Goal: Task Accomplishment & Management: Manage account settings

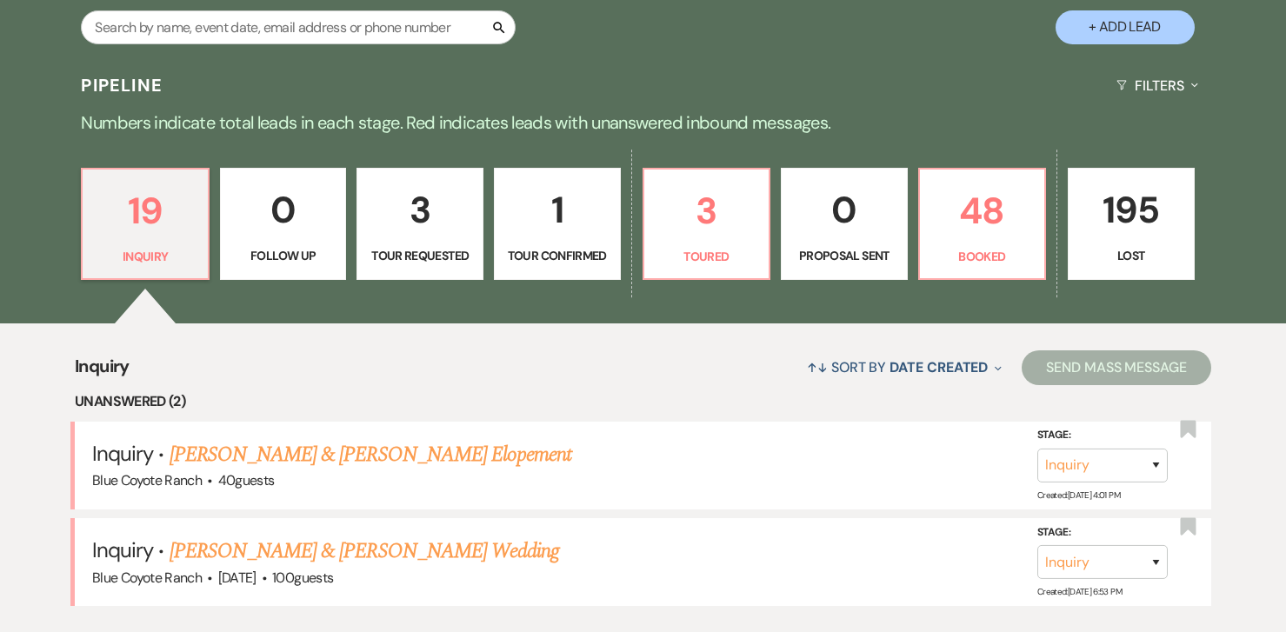
scroll to position [351, 0]
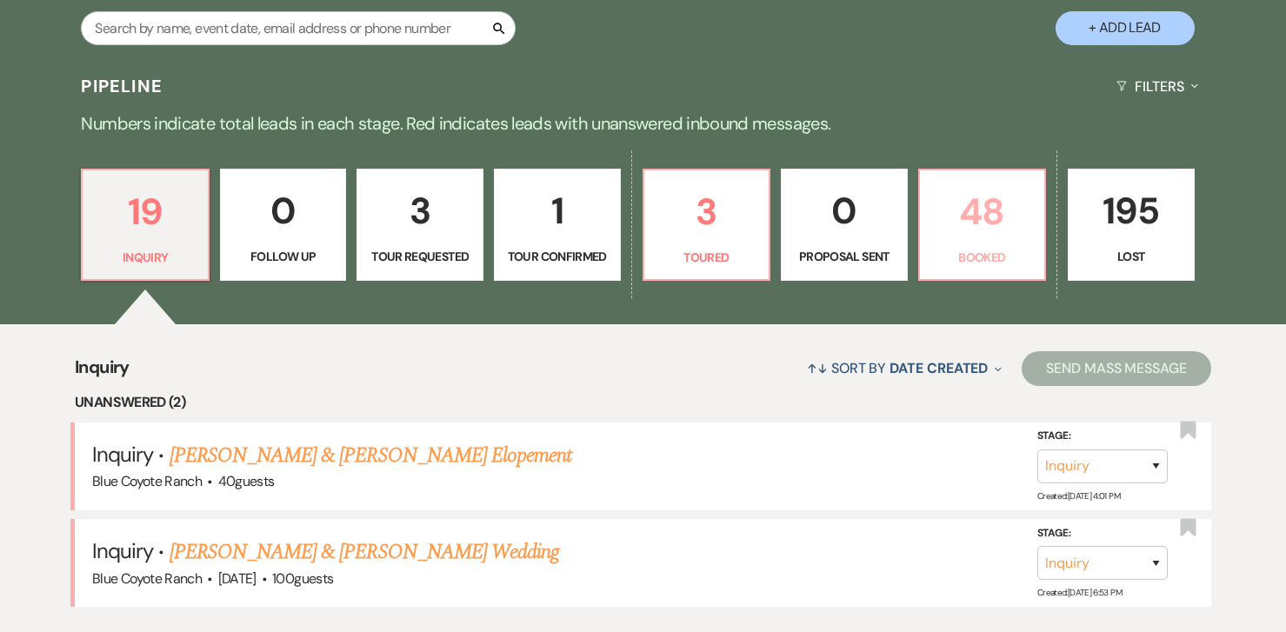
click at [949, 219] on p "48" at bounding box center [983, 212] width 104 height 58
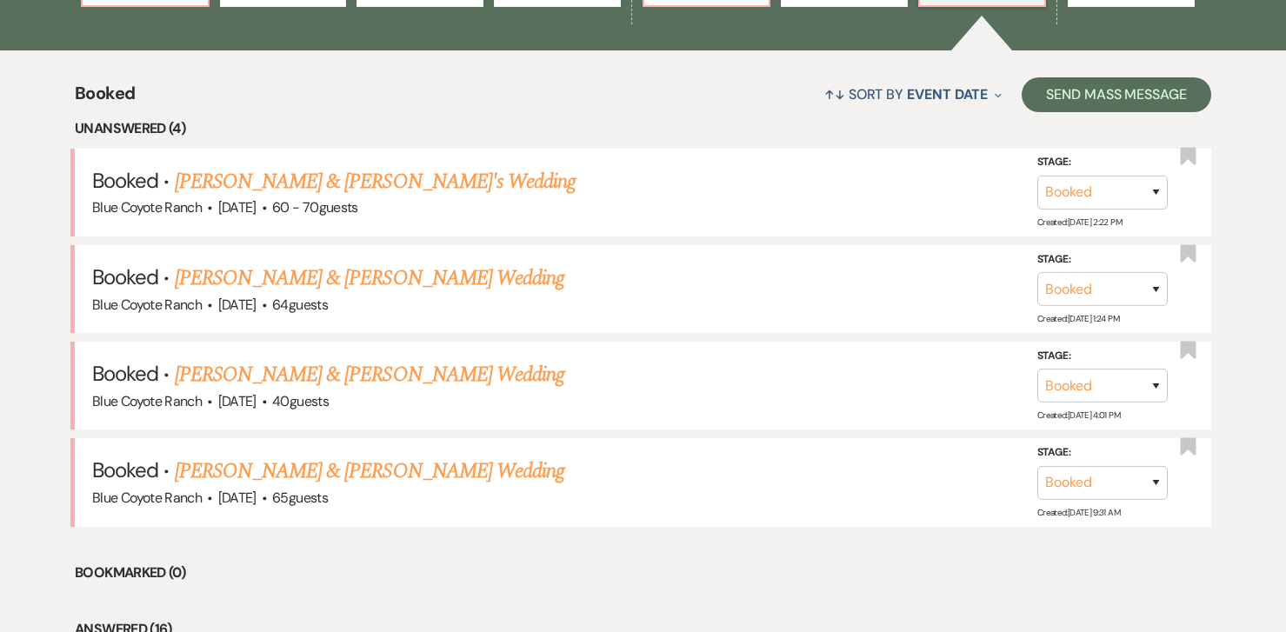
scroll to position [627, 0]
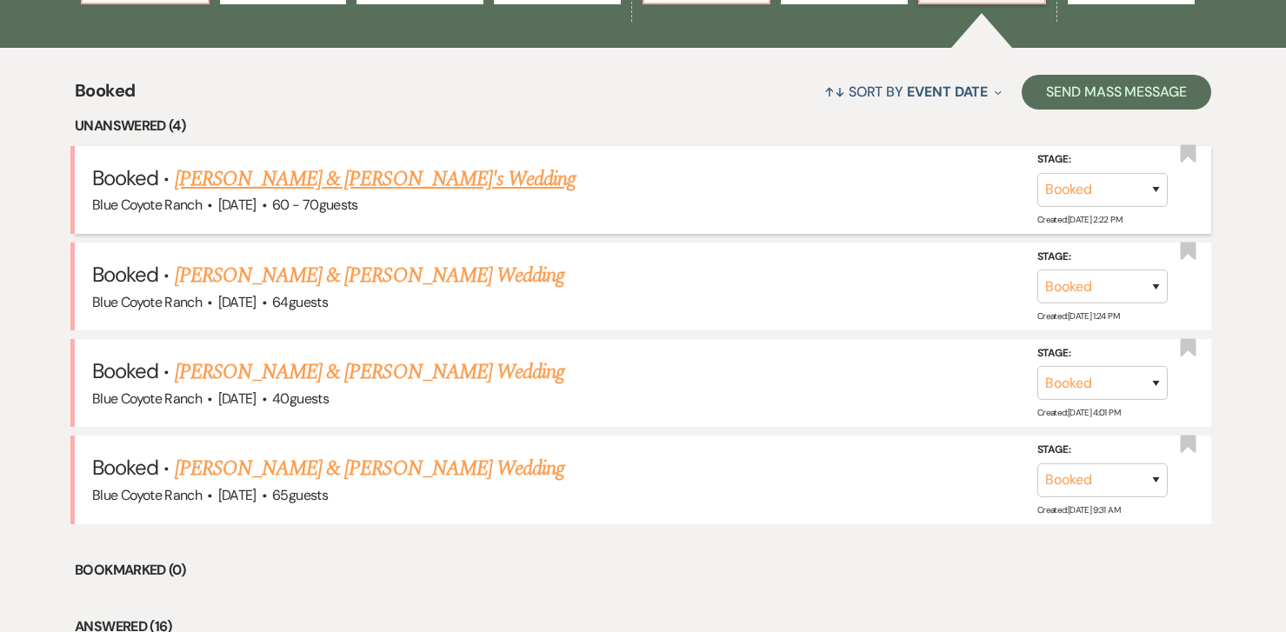
click at [375, 182] on link "[PERSON_NAME] & [PERSON_NAME]'s Wedding" at bounding box center [376, 179] width 402 height 31
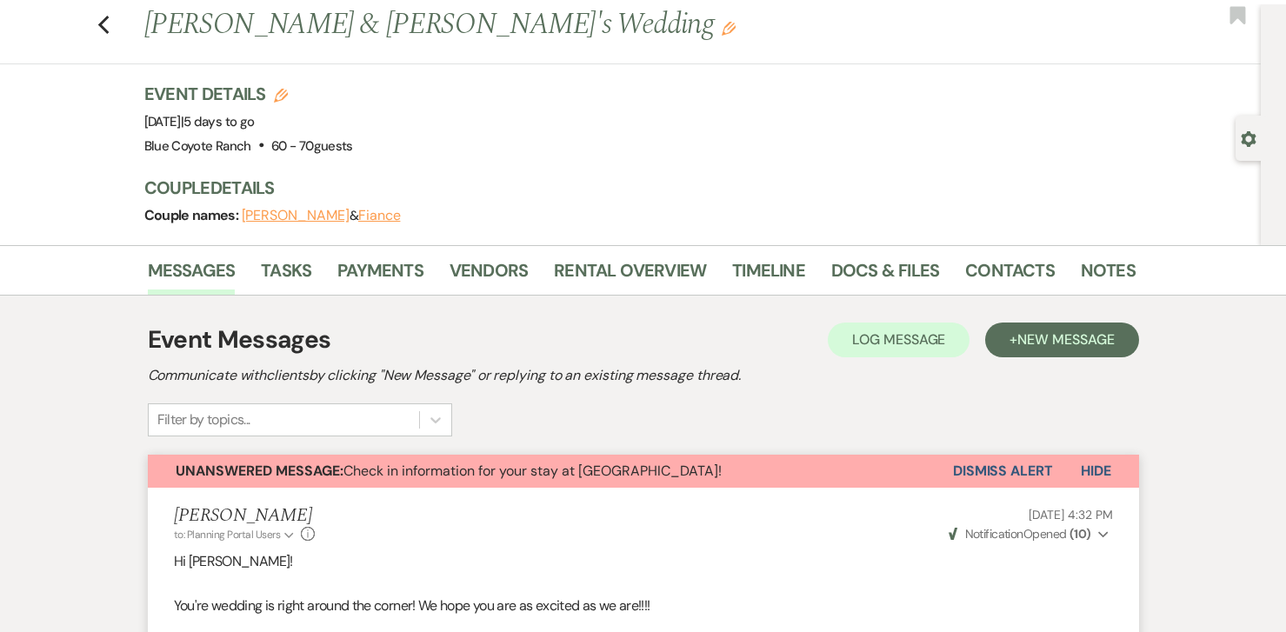
scroll to position [34, 0]
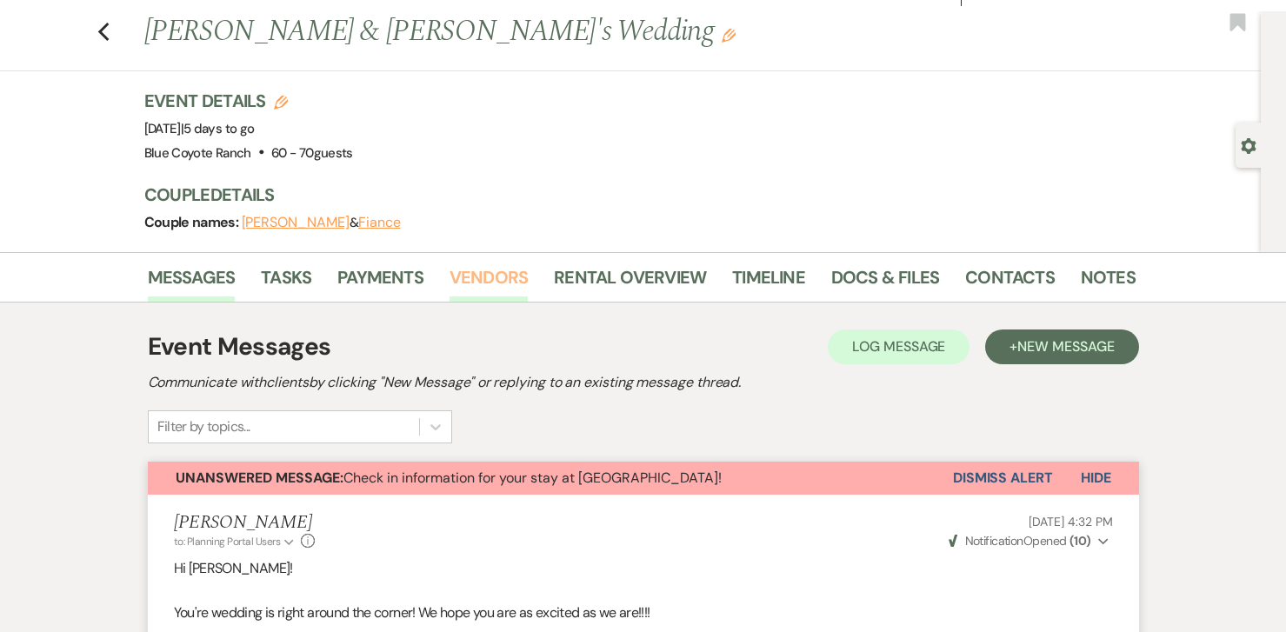
click at [484, 273] on link "Vendors" at bounding box center [489, 283] width 78 height 38
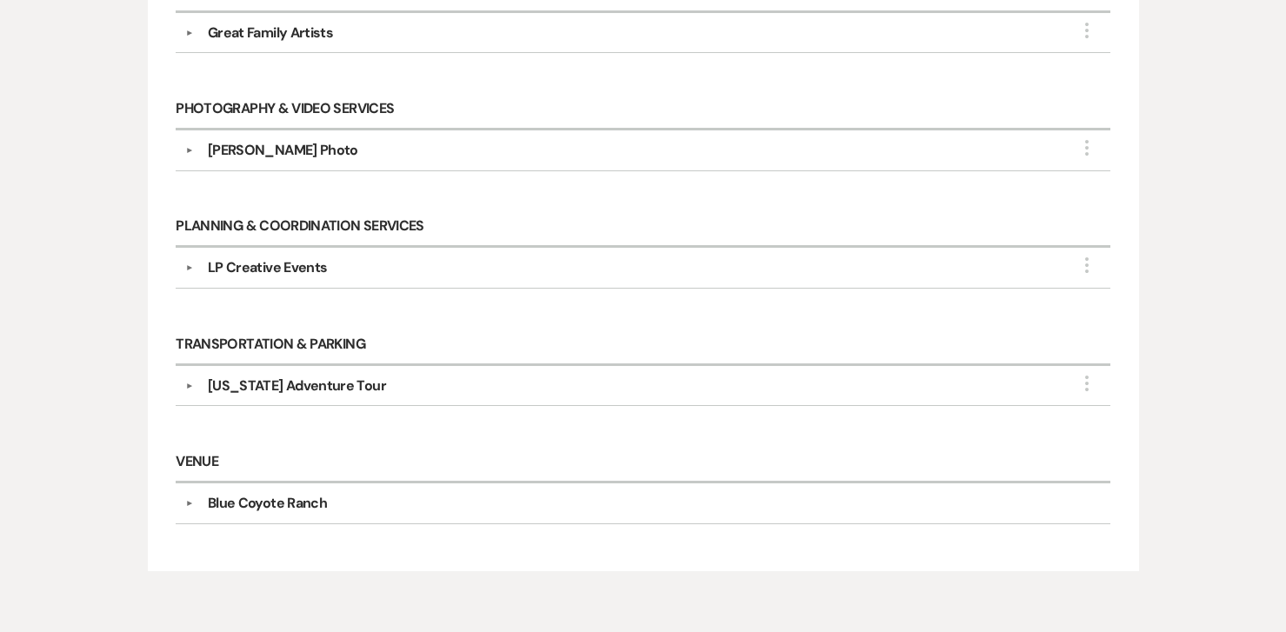
scroll to position [849, 0]
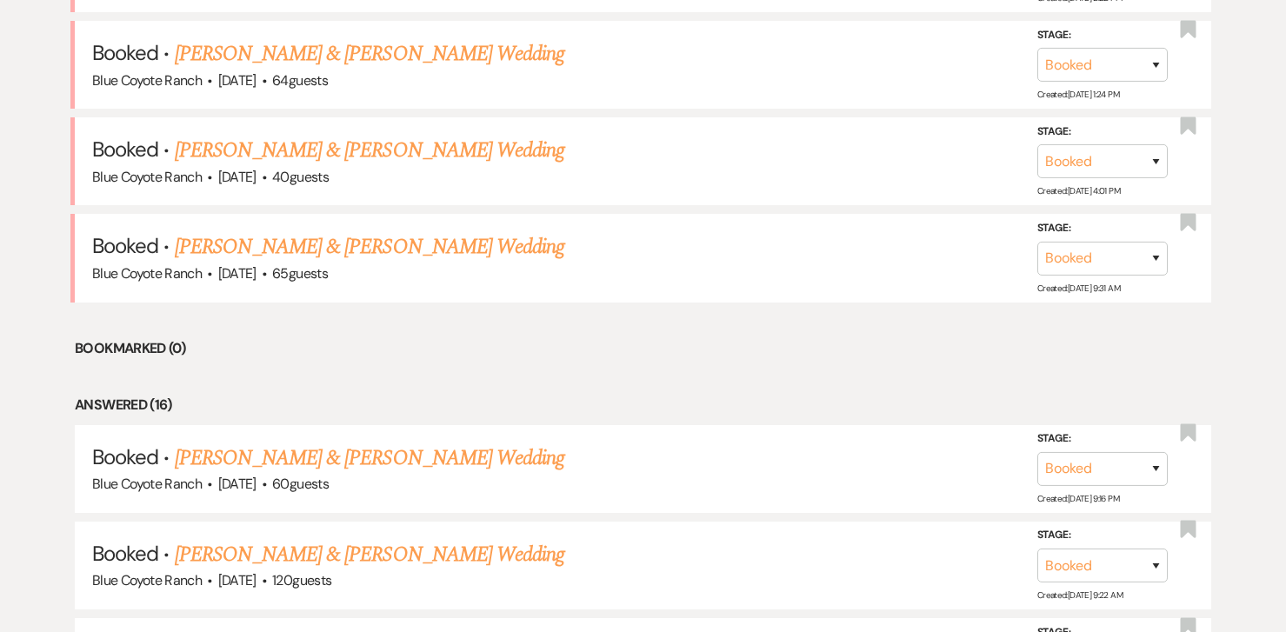
scroll to position [627, 0]
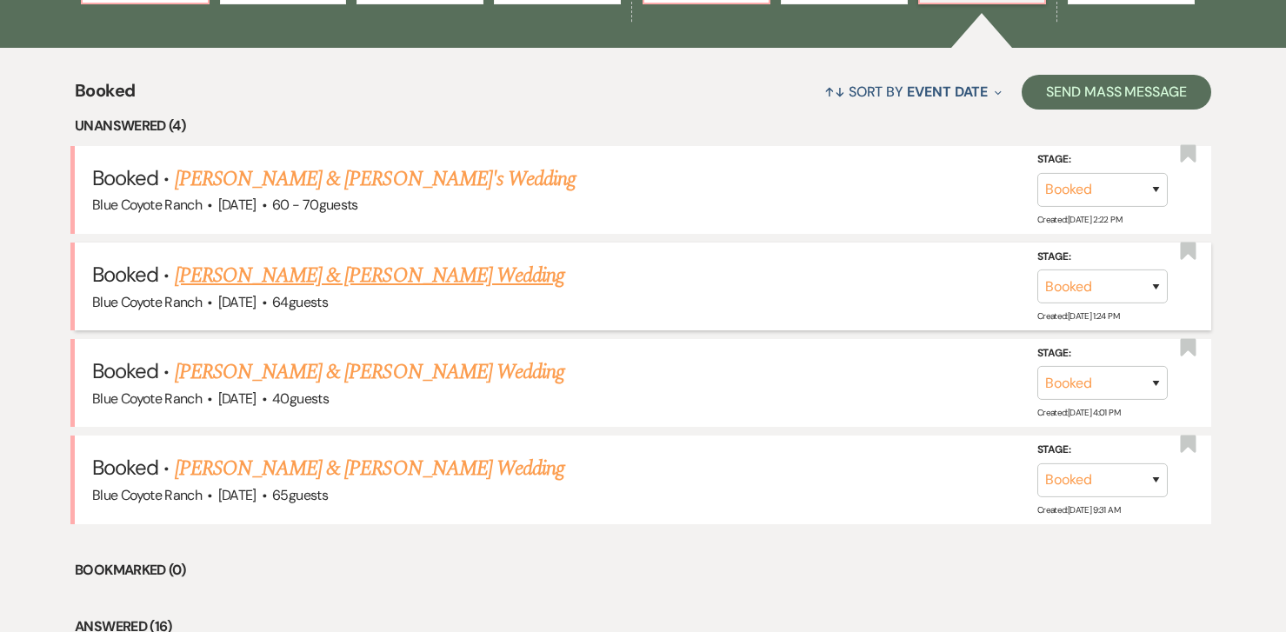
click at [289, 277] on link "[PERSON_NAME] & [PERSON_NAME] Wedding" at bounding box center [370, 275] width 390 height 31
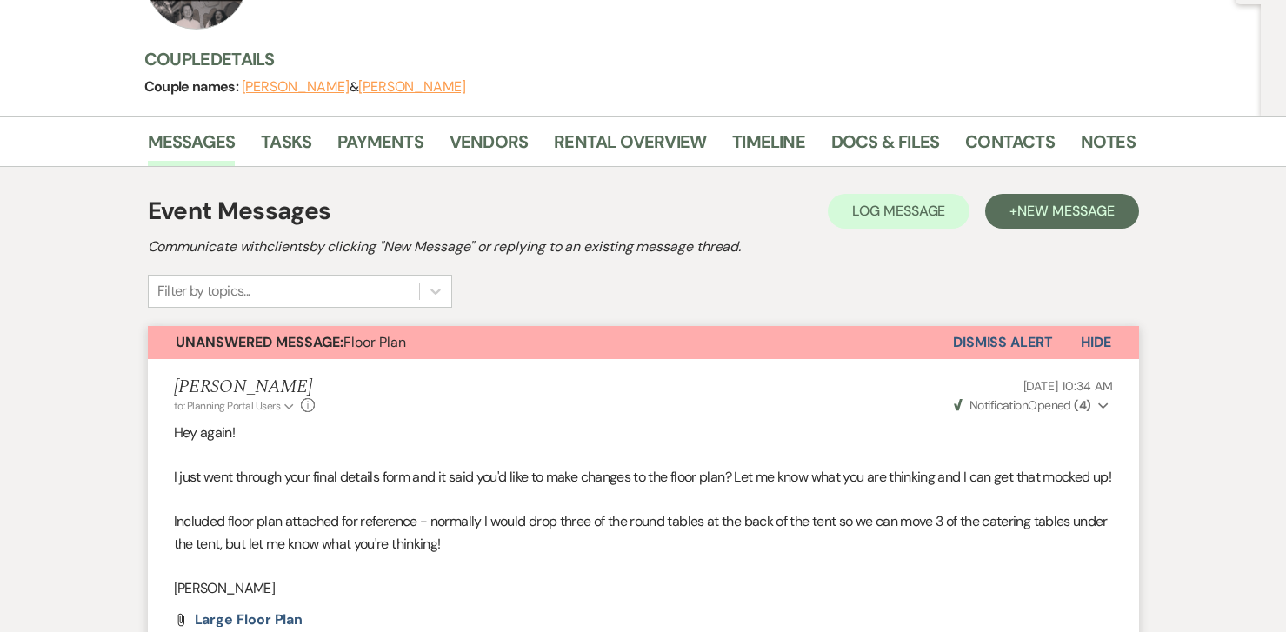
scroll to position [190, 0]
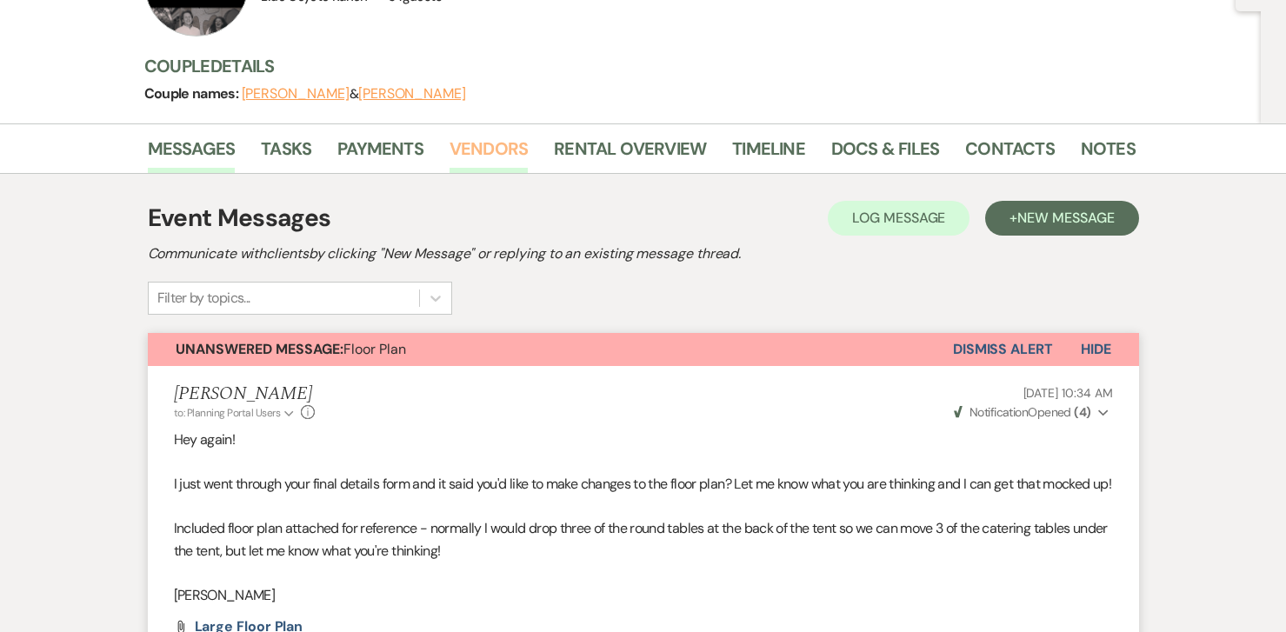
click at [478, 149] on link "Vendors" at bounding box center [489, 154] width 78 height 38
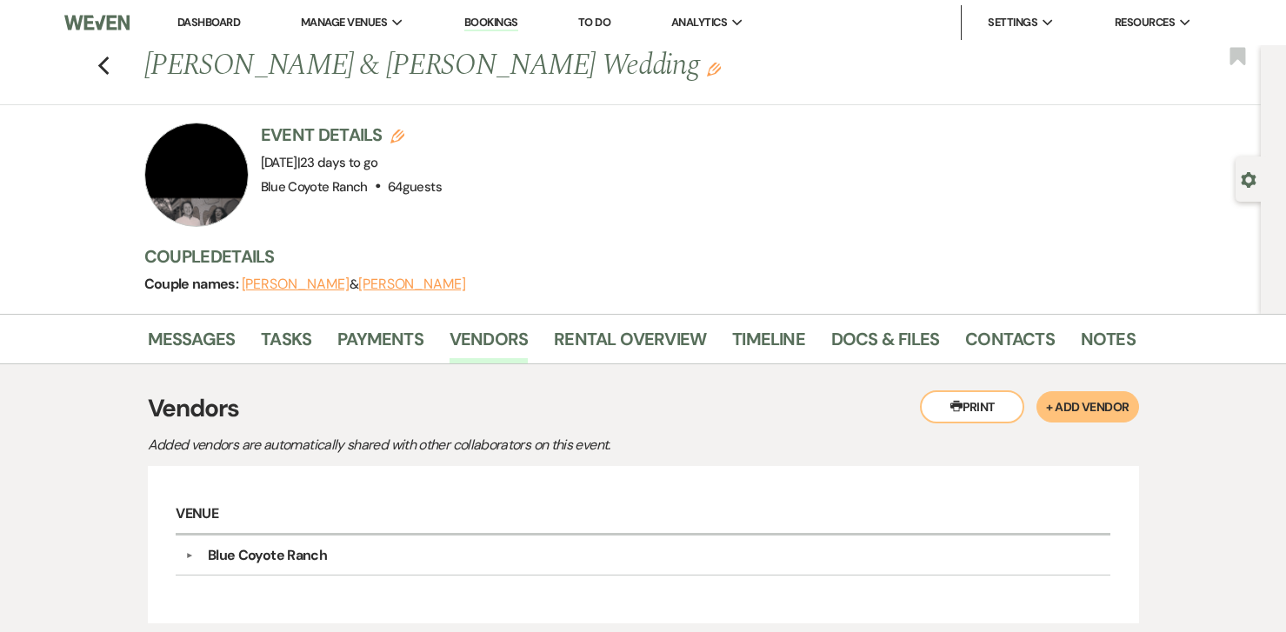
scroll to position [627, 0]
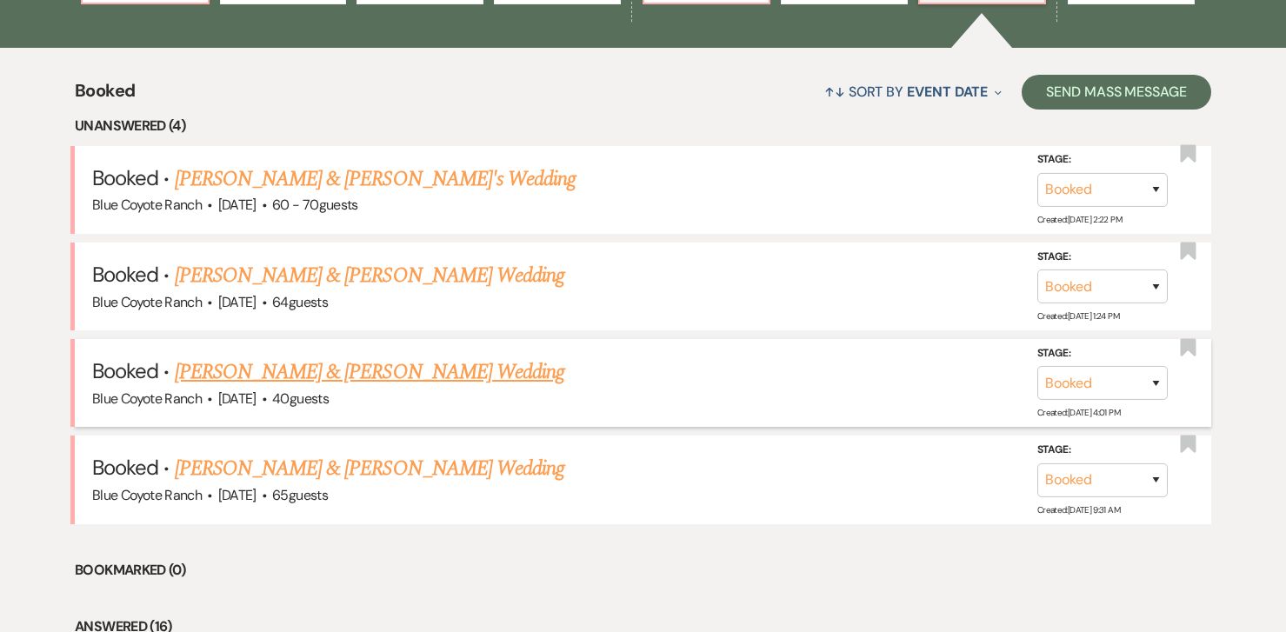
click at [354, 374] on link "[PERSON_NAME] & [PERSON_NAME] Wedding" at bounding box center [370, 372] width 390 height 31
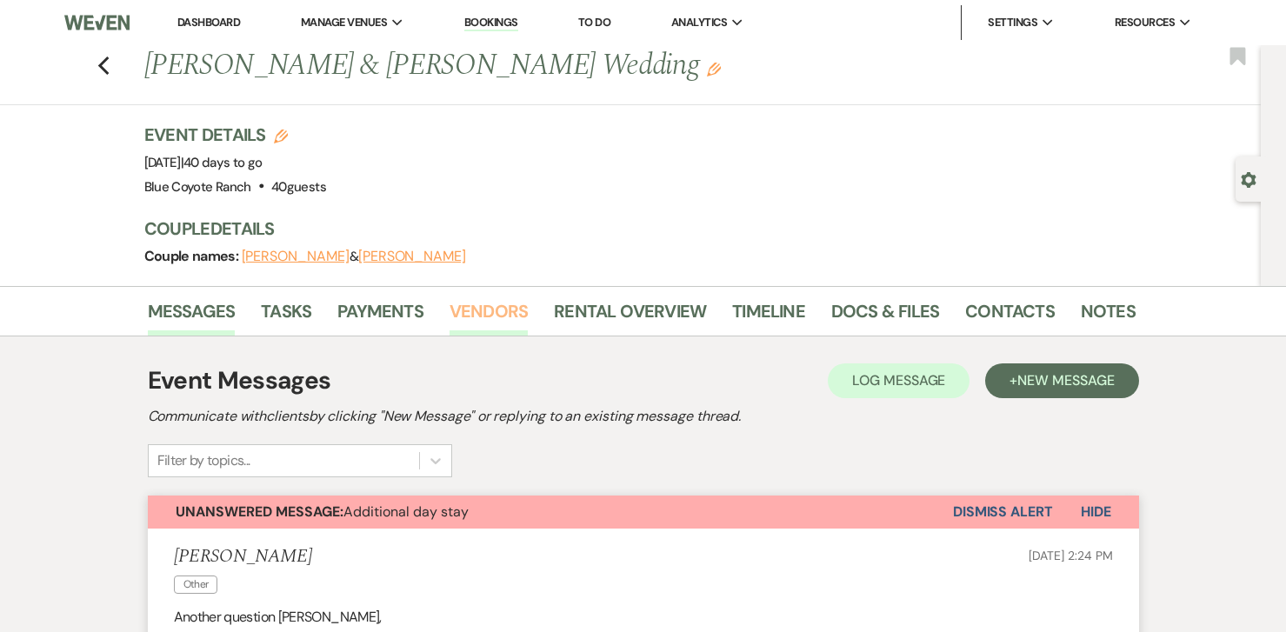
click at [493, 312] on link "Vendors" at bounding box center [489, 316] width 78 height 38
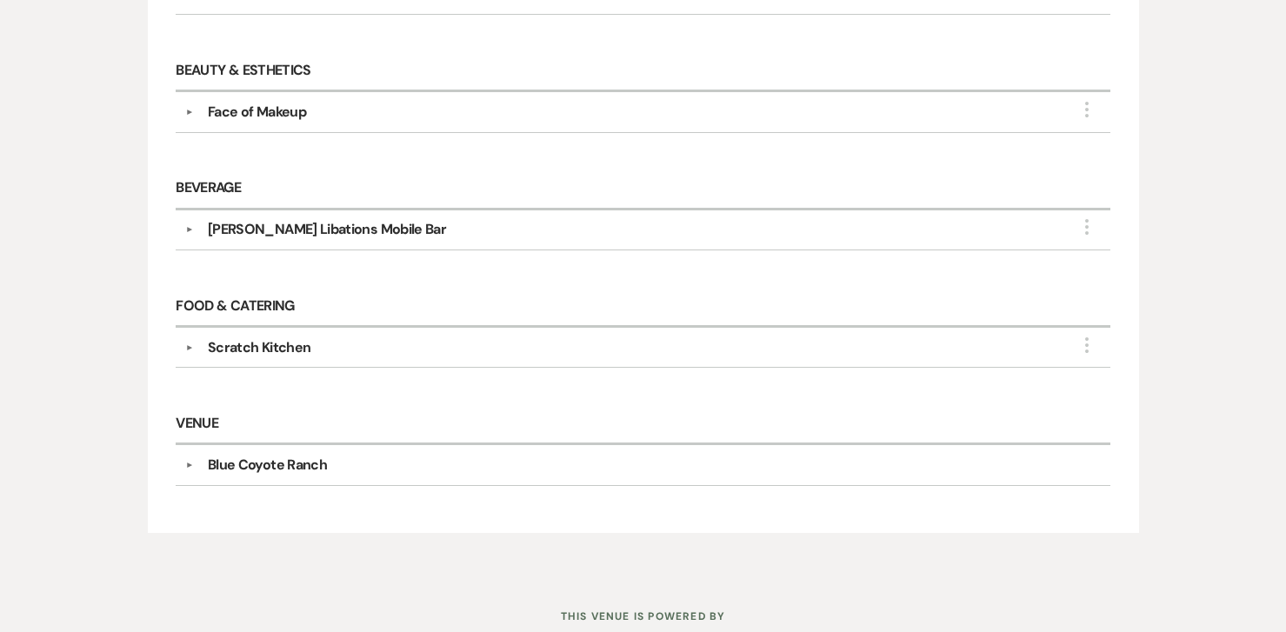
scroll to position [584, 0]
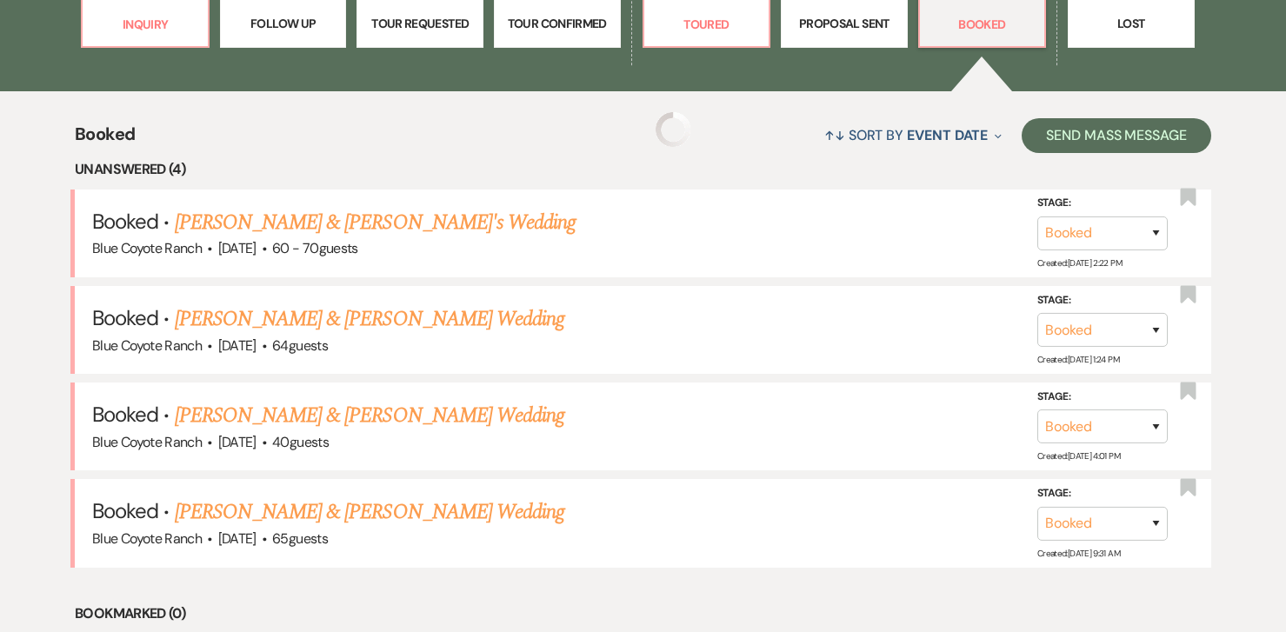
scroll to position [627, 0]
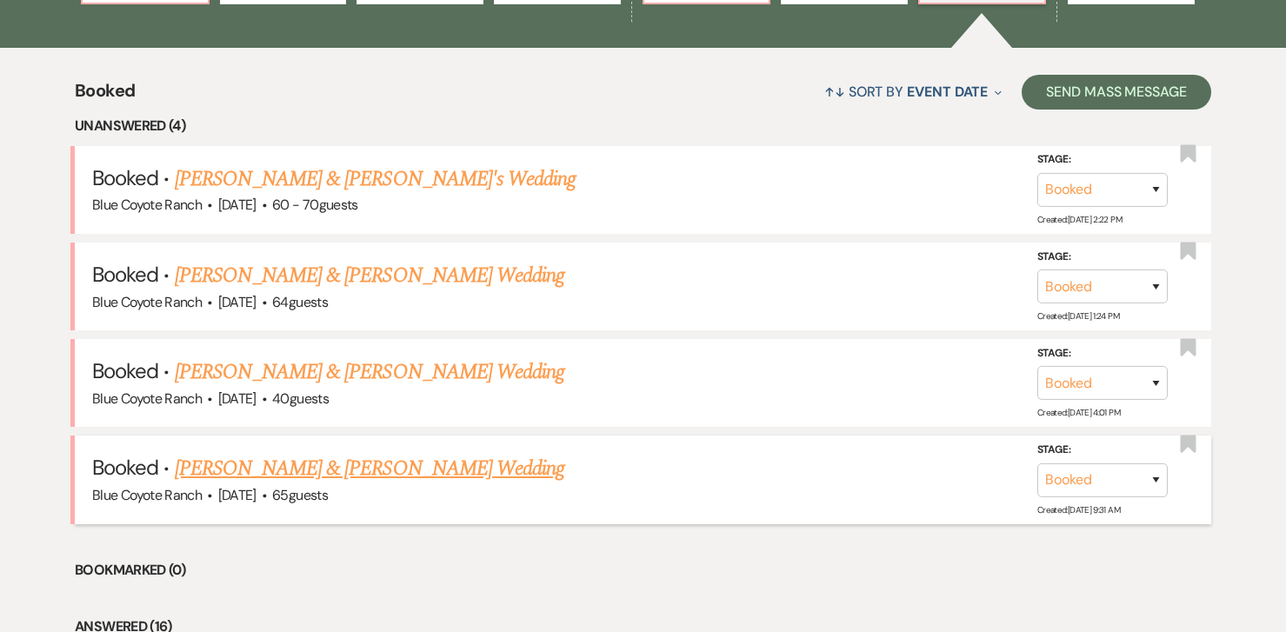
click at [390, 461] on link "[PERSON_NAME] & [PERSON_NAME] Wedding" at bounding box center [370, 468] width 390 height 31
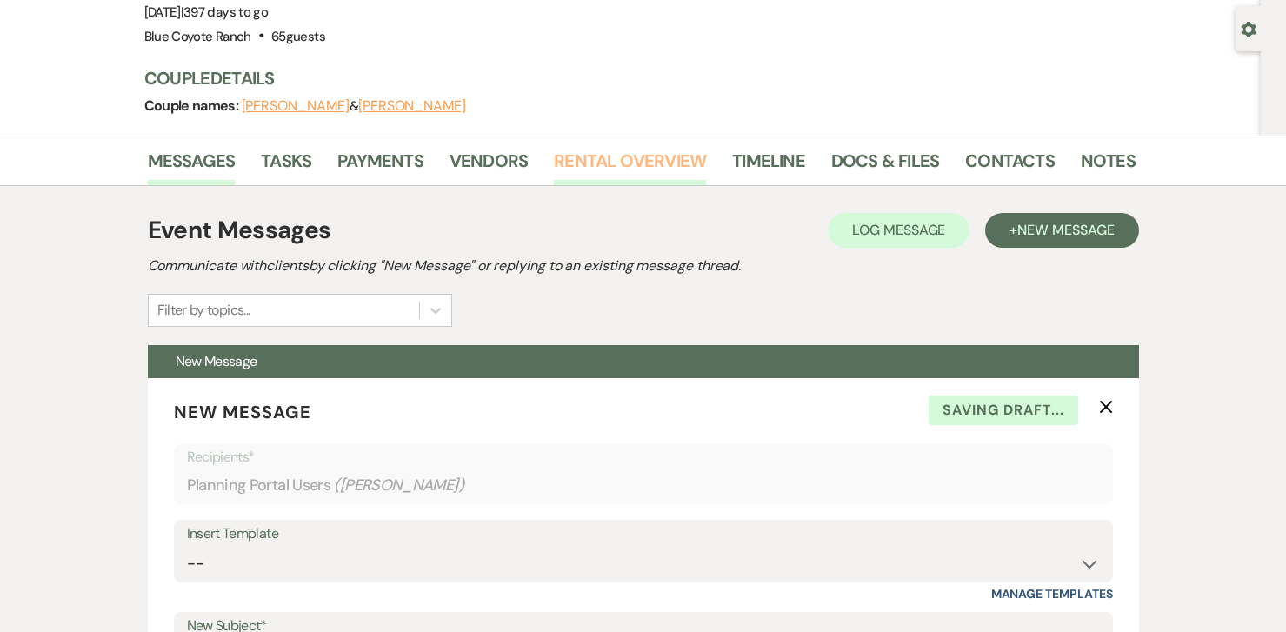
scroll to position [155, 0]
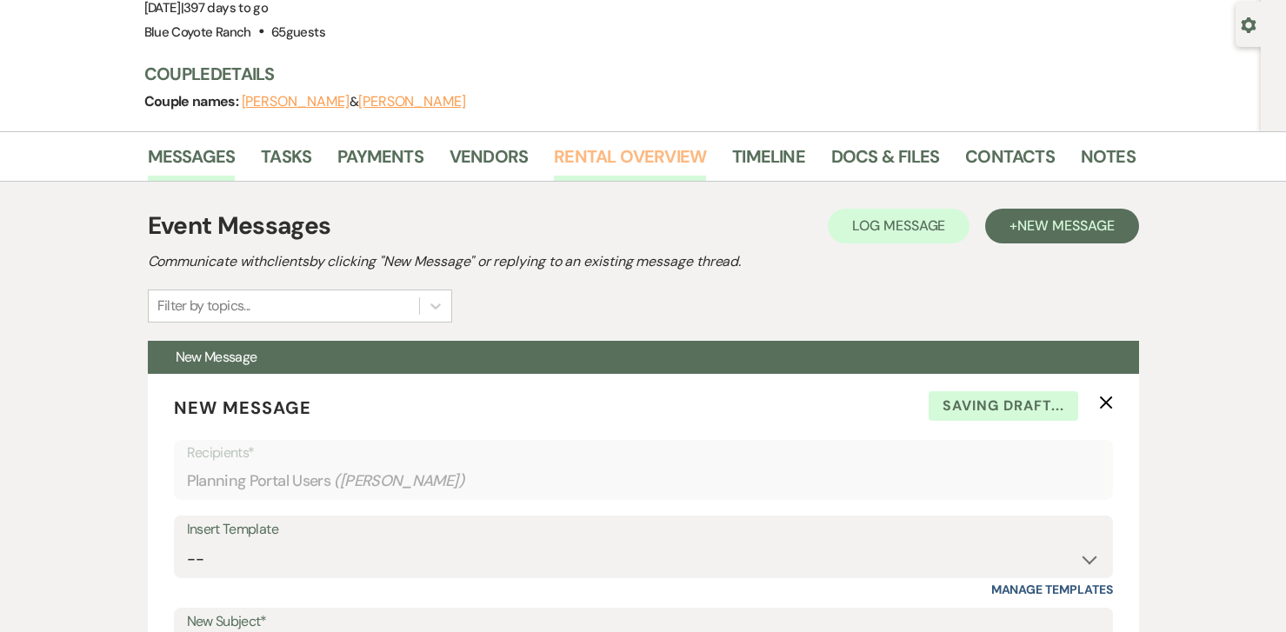
click at [665, 150] on link "Rental Overview" at bounding box center [630, 162] width 152 height 38
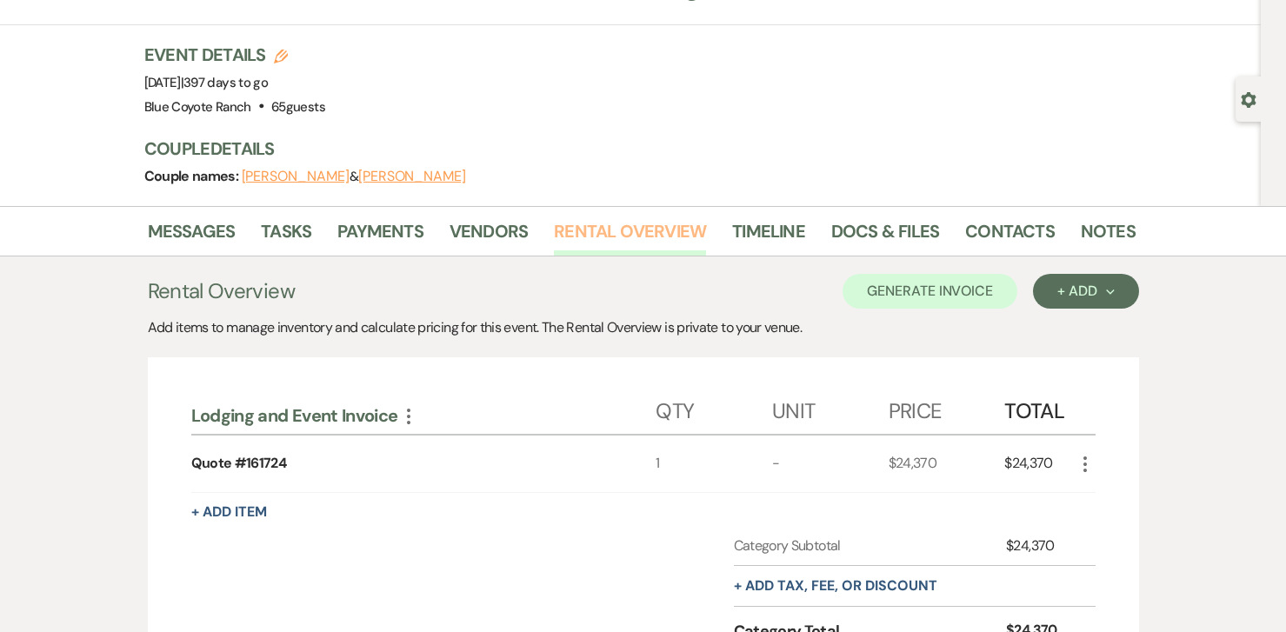
scroll to position [83, 0]
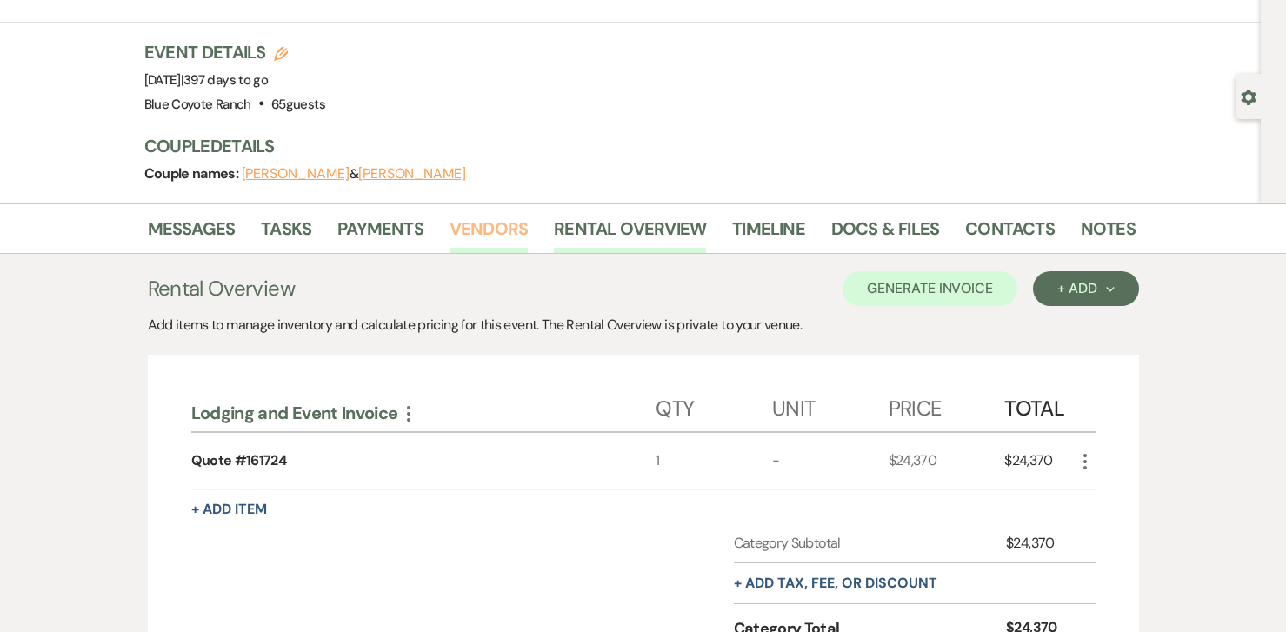
click at [500, 220] on link "Vendors" at bounding box center [489, 234] width 78 height 38
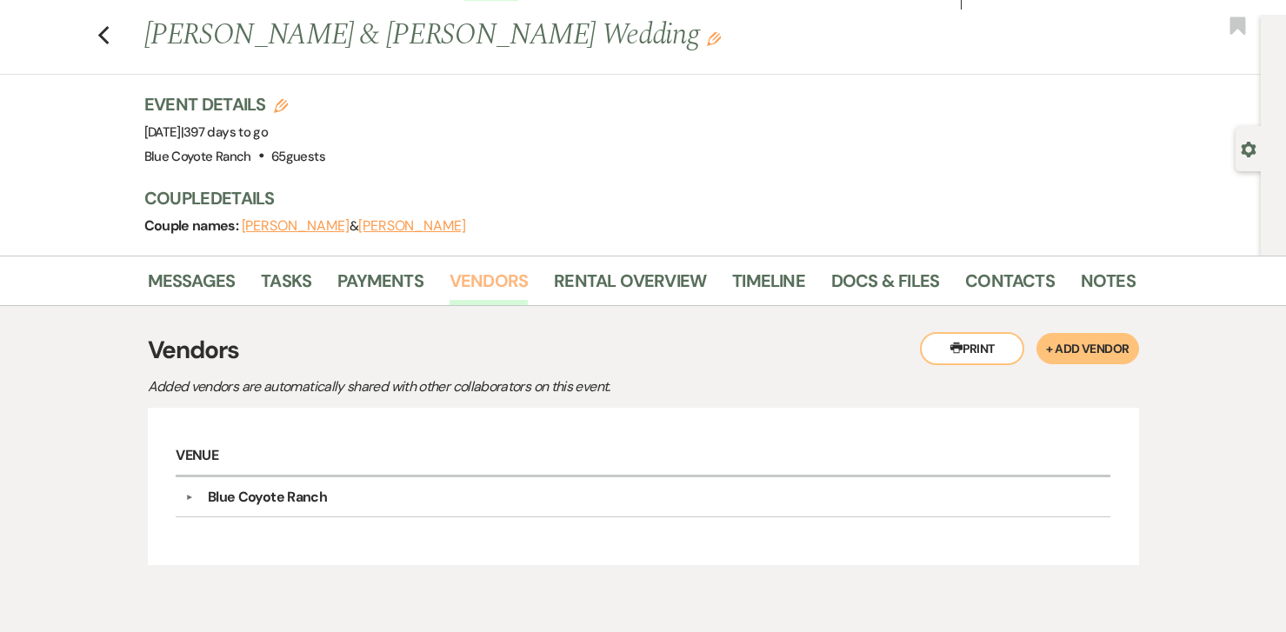
scroll to position [117, 0]
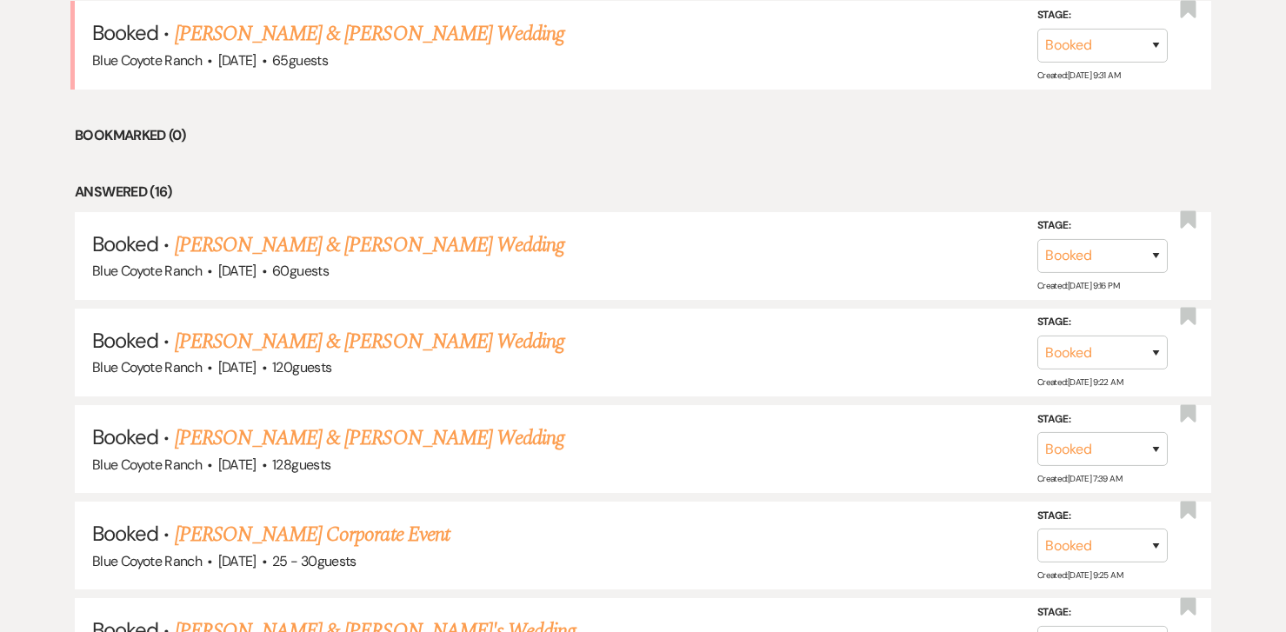
scroll to position [1071, 0]
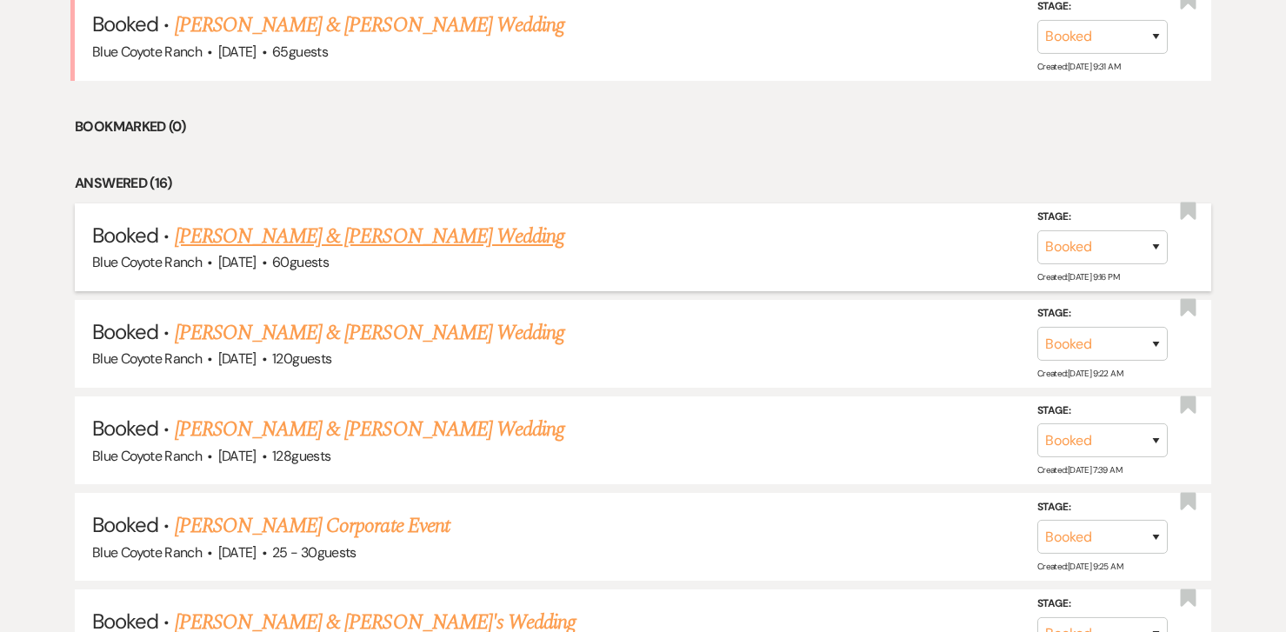
click at [274, 233] on link "[PERSON_NAME] & [PERSON_NAME] Wedding" at bounding box center [370, 236] width 390 height 31
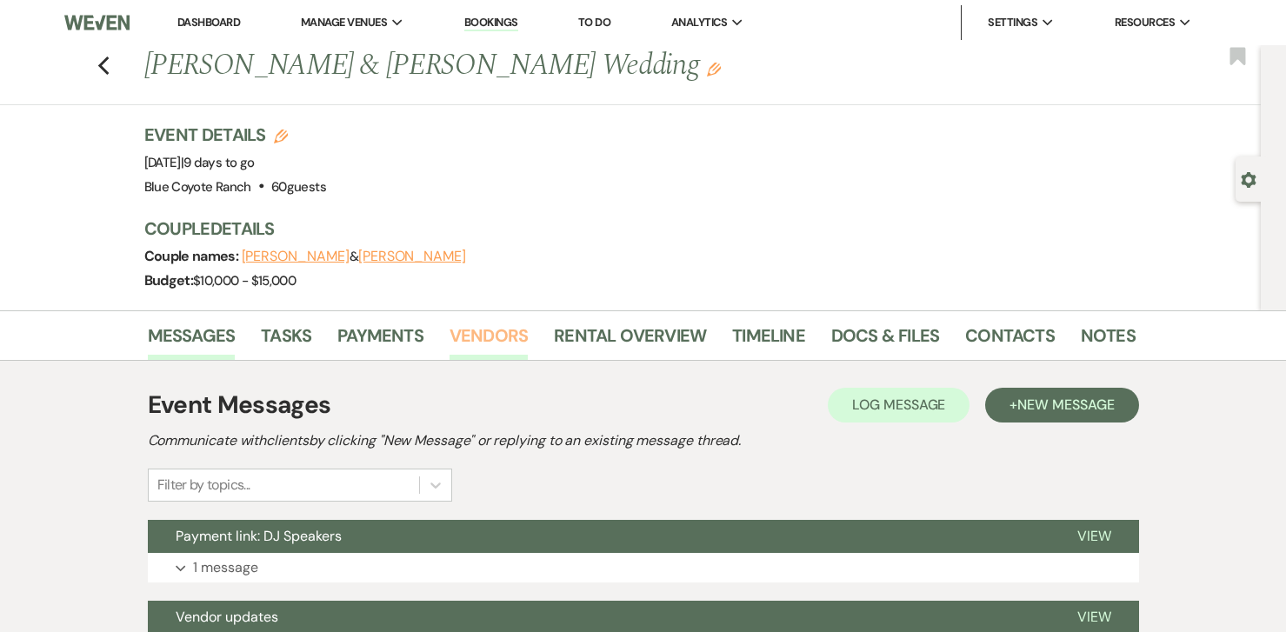
click at [508, 334] on link "Vendors" at bounding box center [489, 341] width 78 height 38
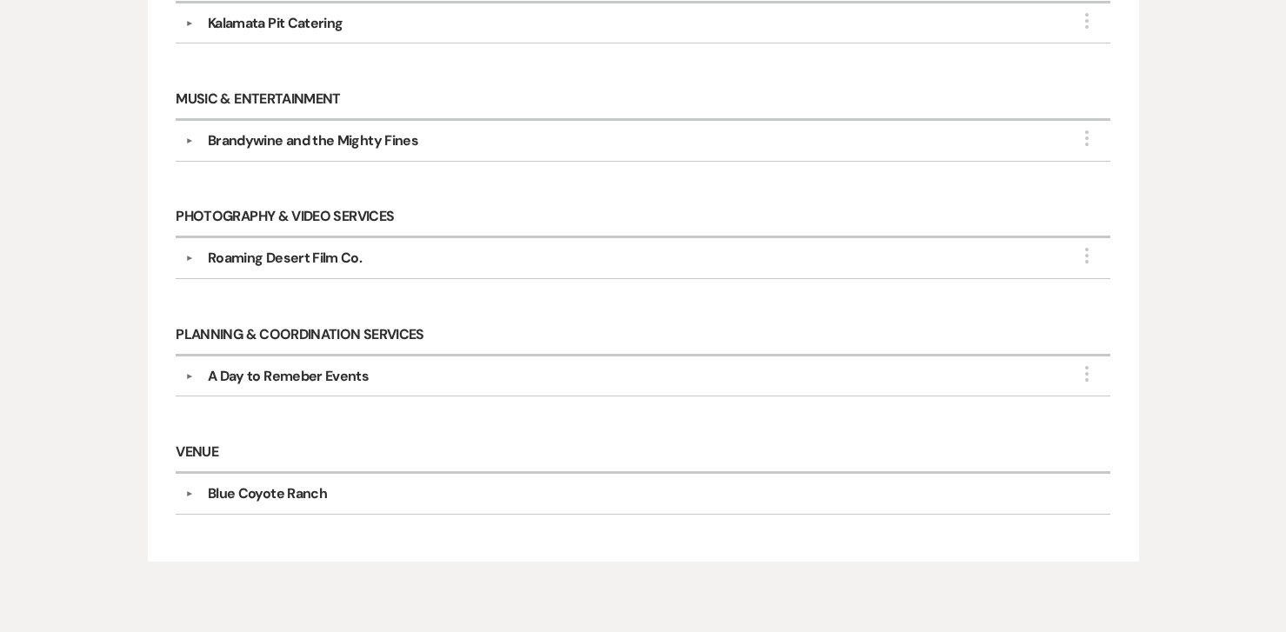
scroll to position [923, 0]
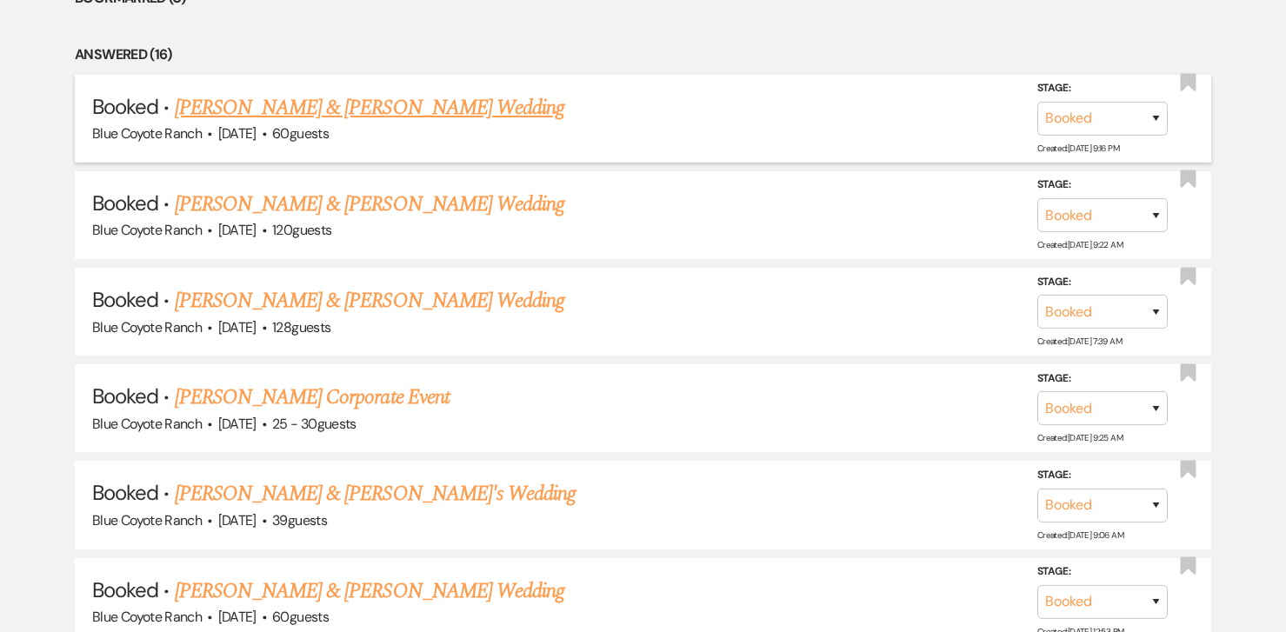
scroll to position [1218, 0]
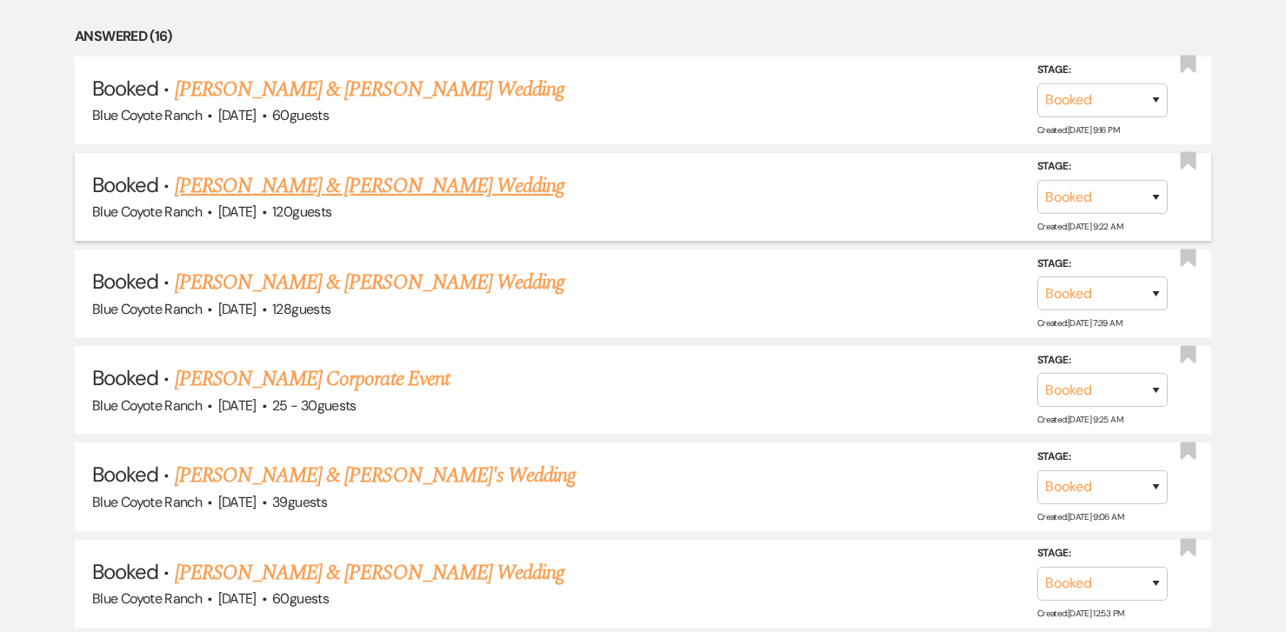
click at [236, 185] on link "[PERSON_NAME] & [PERSON_NAME] Wedding" at bounding box center [370, 185] width 390 height 31
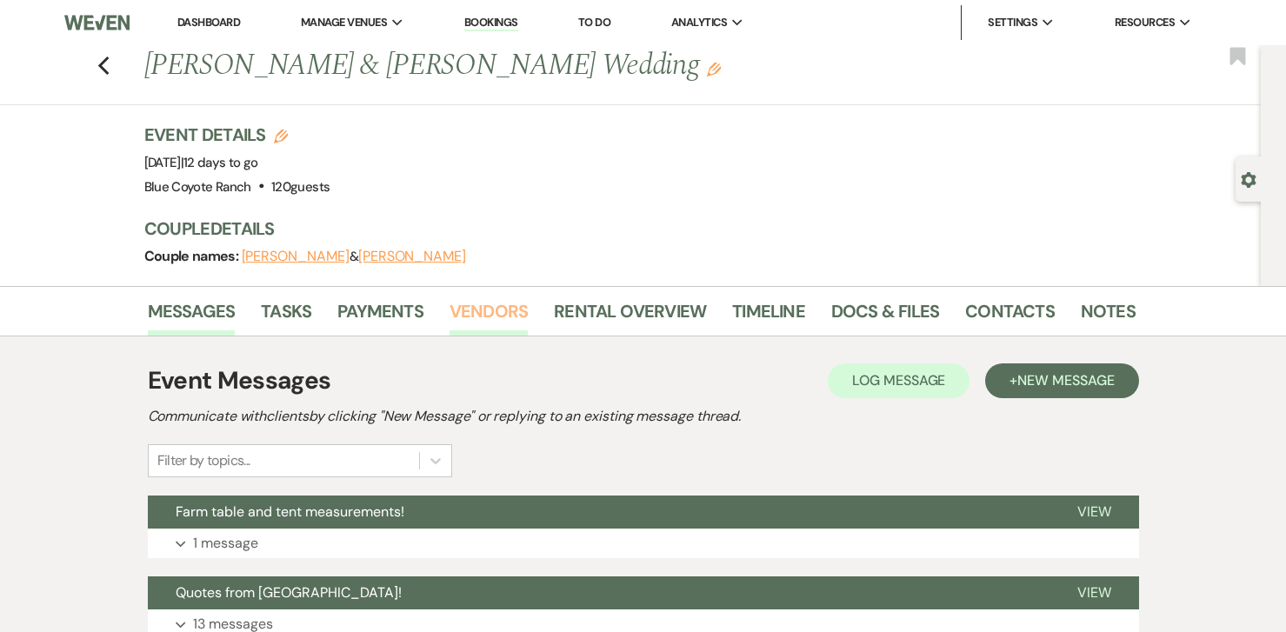
click at [500, 308] on link "Vendors" at bounding box center [489, 316] width 78 height 38
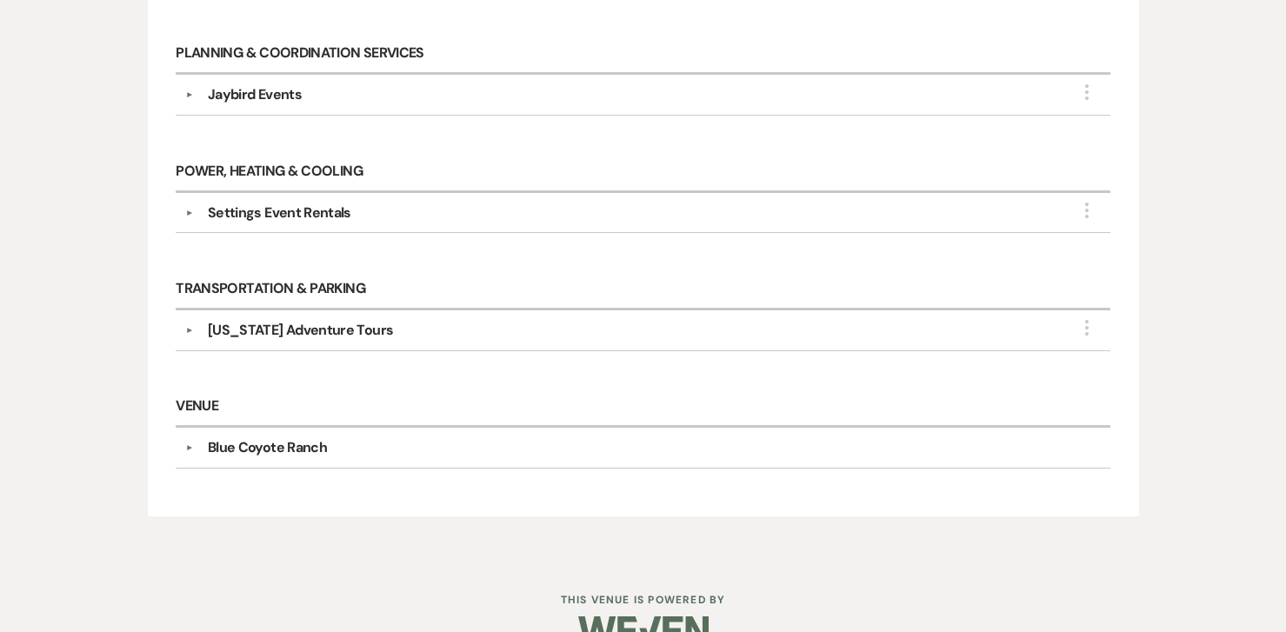
scroll to position [1023, 0]
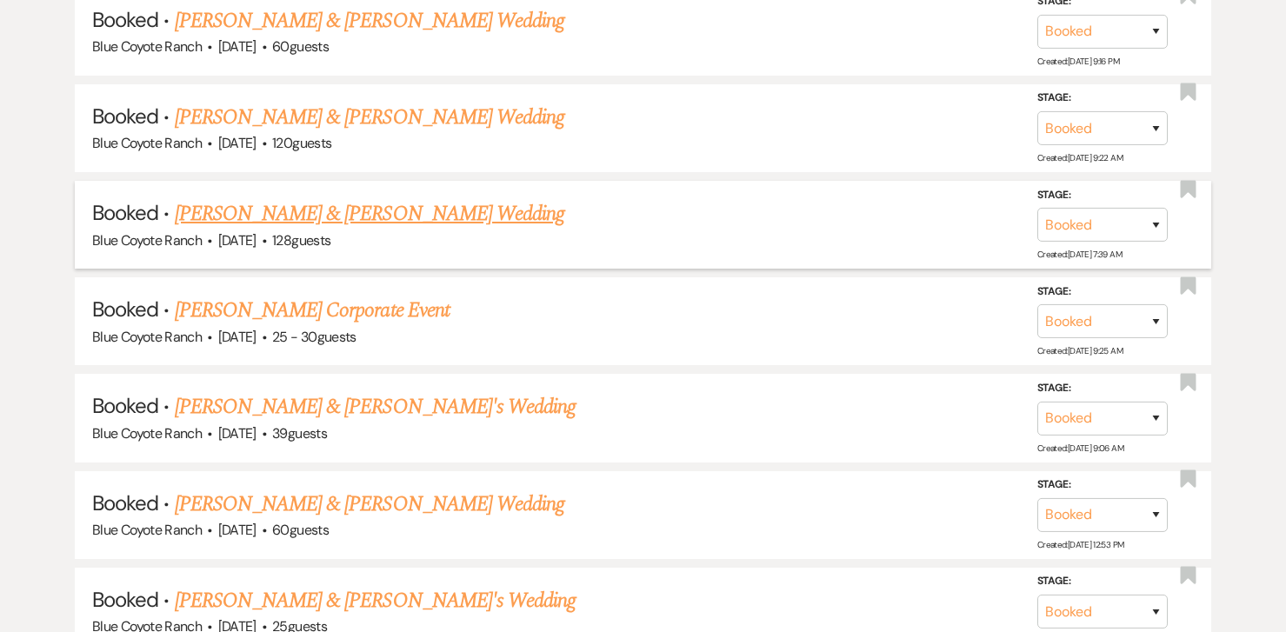
scroll to position [1293, 0]
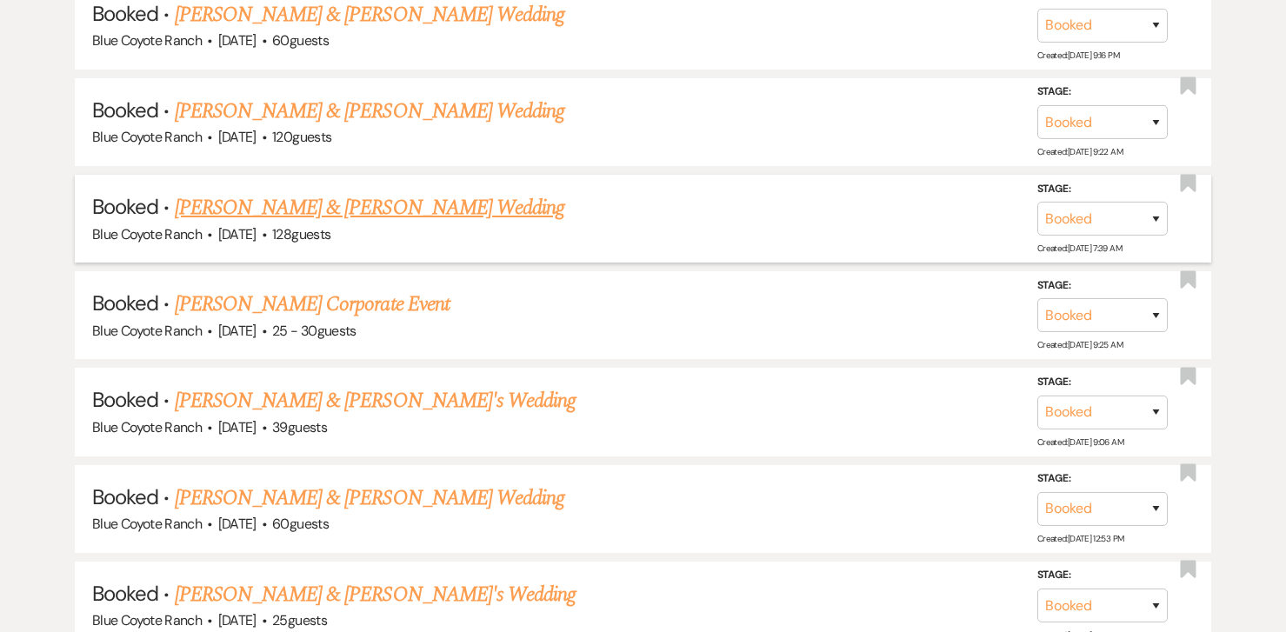
click at [343, 193] on link "[PERSON_NAME] & [PERSON_NAME] Wedding" at bounding box center [370, 207] width 390 height 31
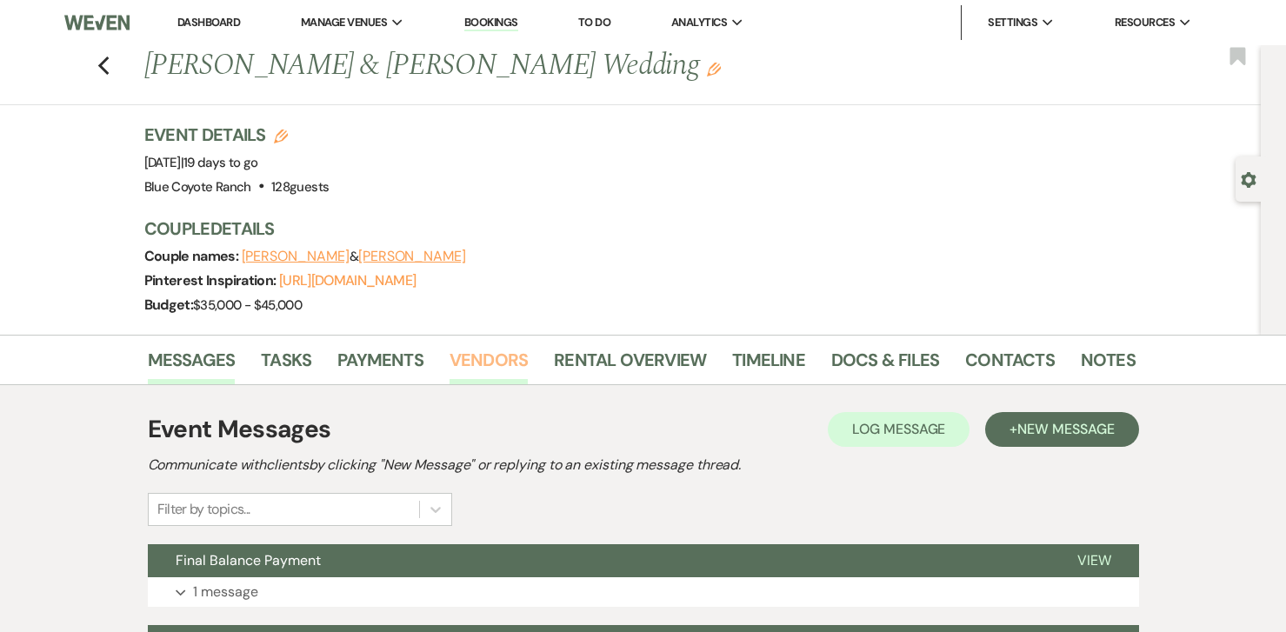
click at [492, 352] on link "Vendors" at bounding box center [489, 365] width 78 height 38
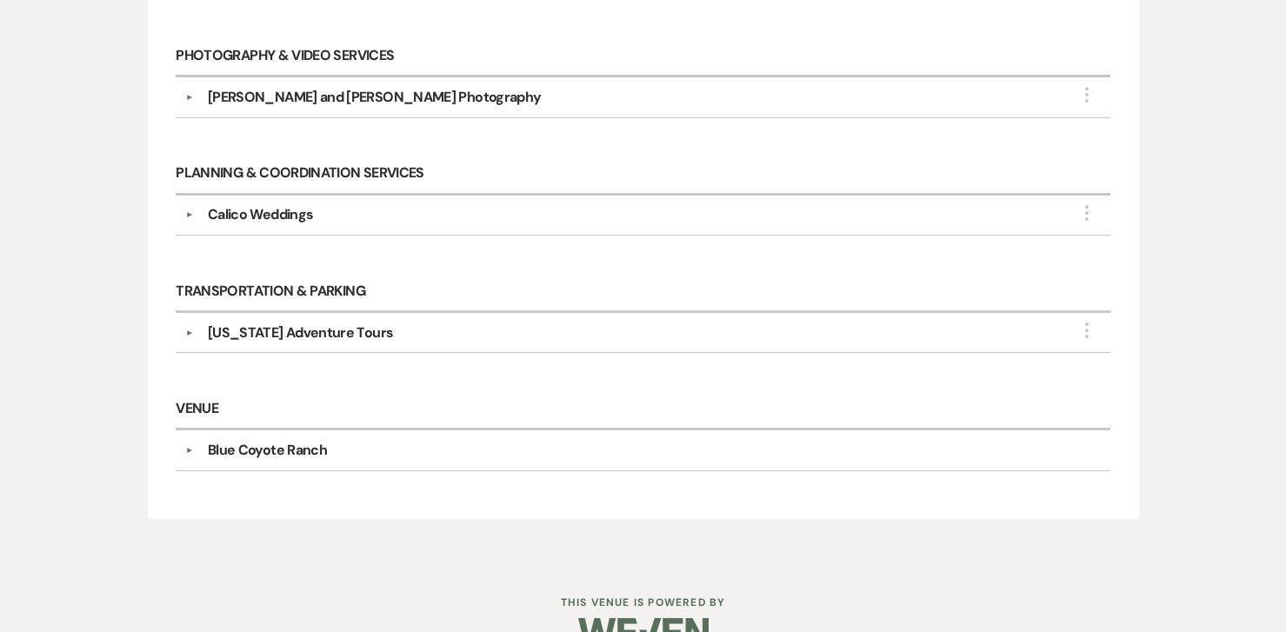
scroll to position [1228, 0]
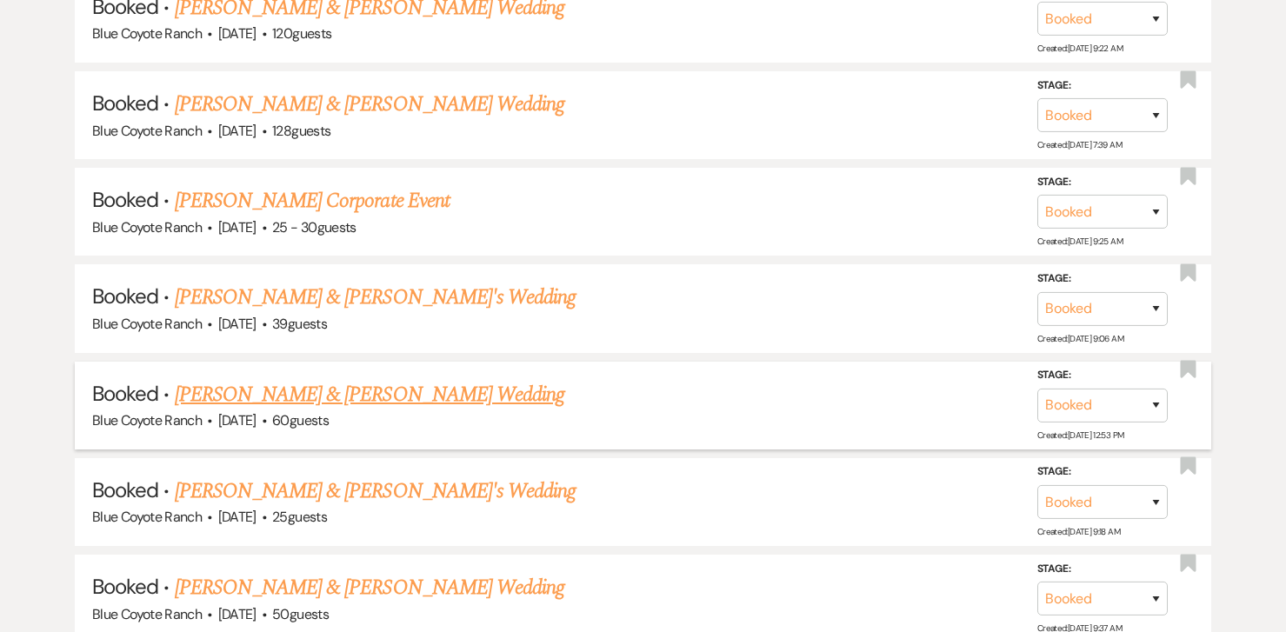
scroll to position [1401, 0]
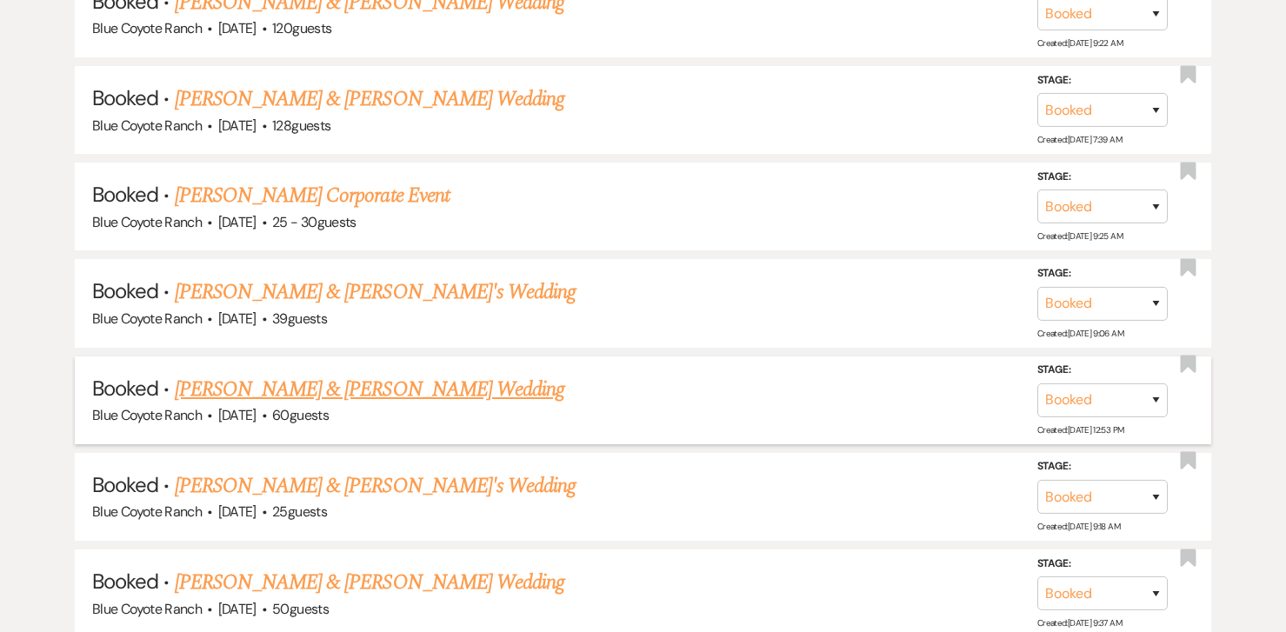
click at [418, 381] on link "[PERSON_NAME] & [PERSON_NAME] Wedding" at bounding box center [370, 389] width 390 height 31
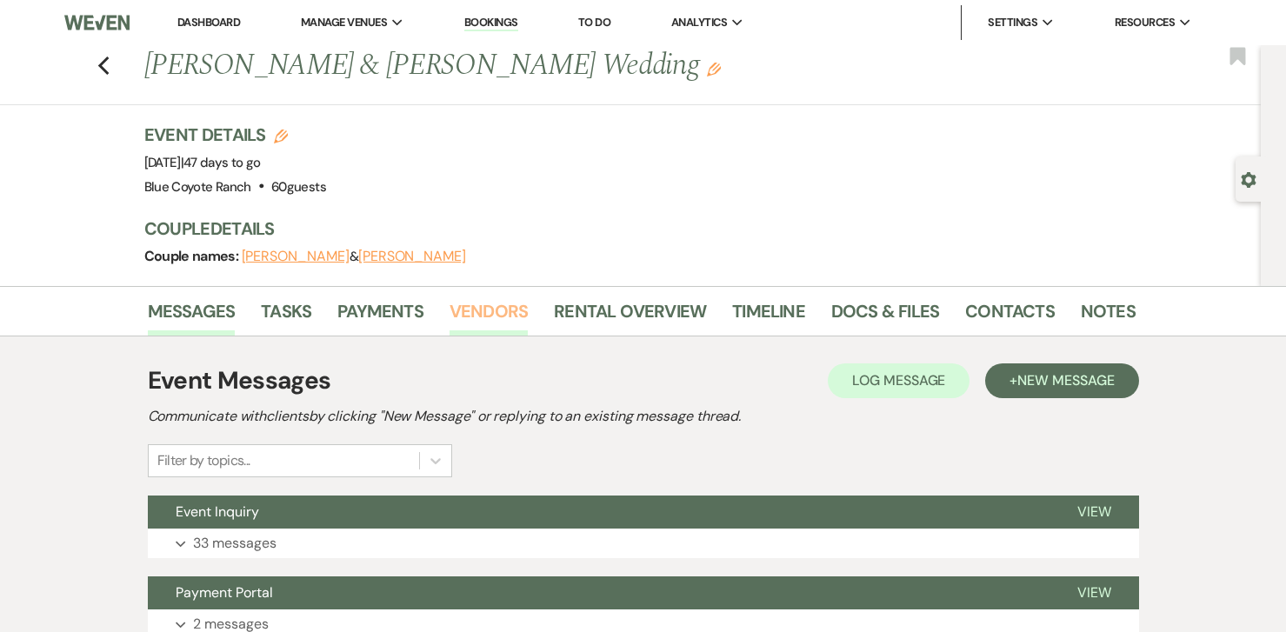
click at [465, 319] on link "Vendors" at bounding box center [489, 316] width 78 height 38
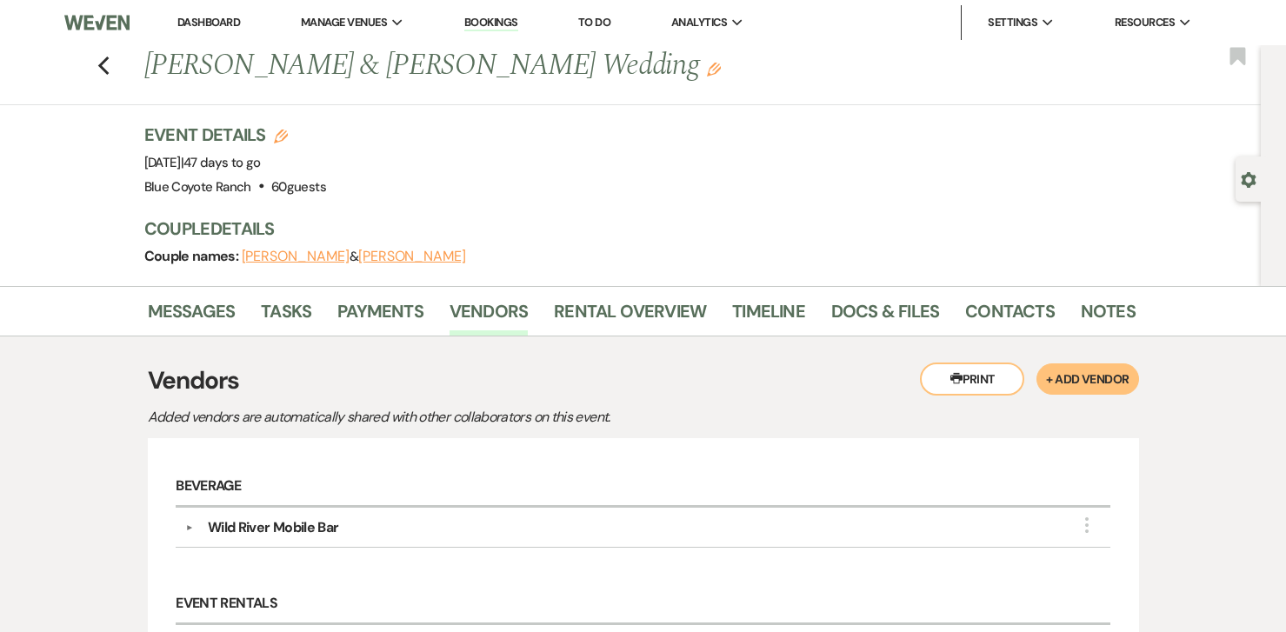
click at [213, 14] on li "Dashboard" at bounding box center [209, 22] width 80 height 35
click at [216, 25] on link "Dashboard" at bounding box center [208, 22] width 63 height 15
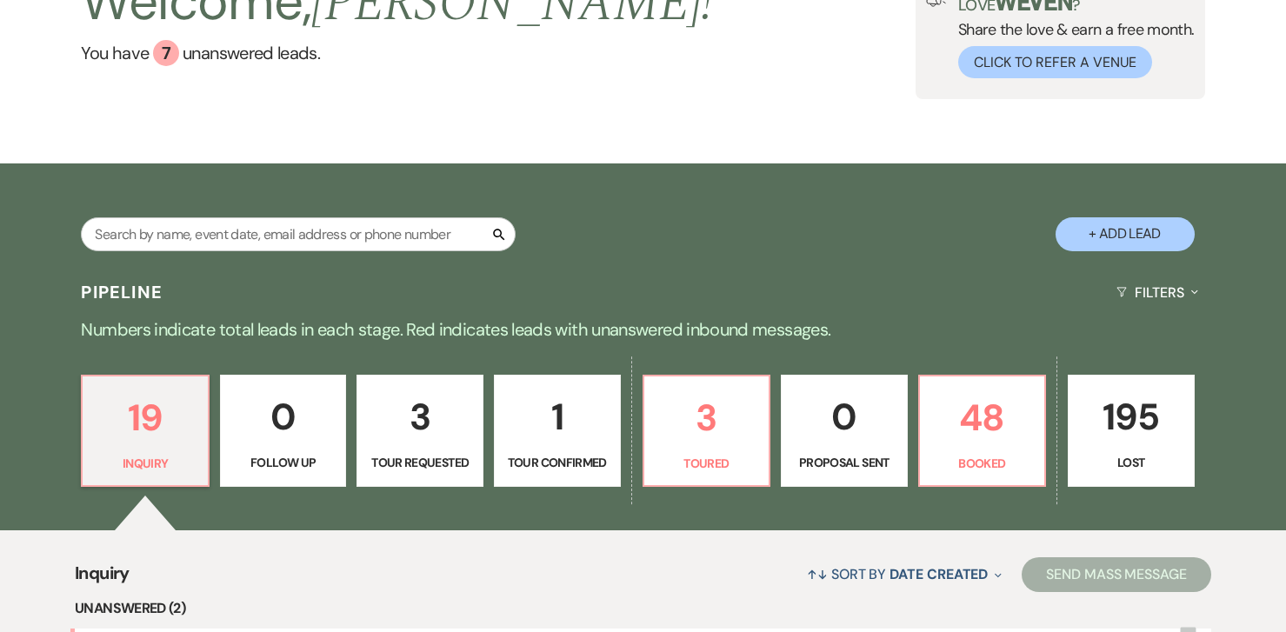
scroll to position [158, 0]
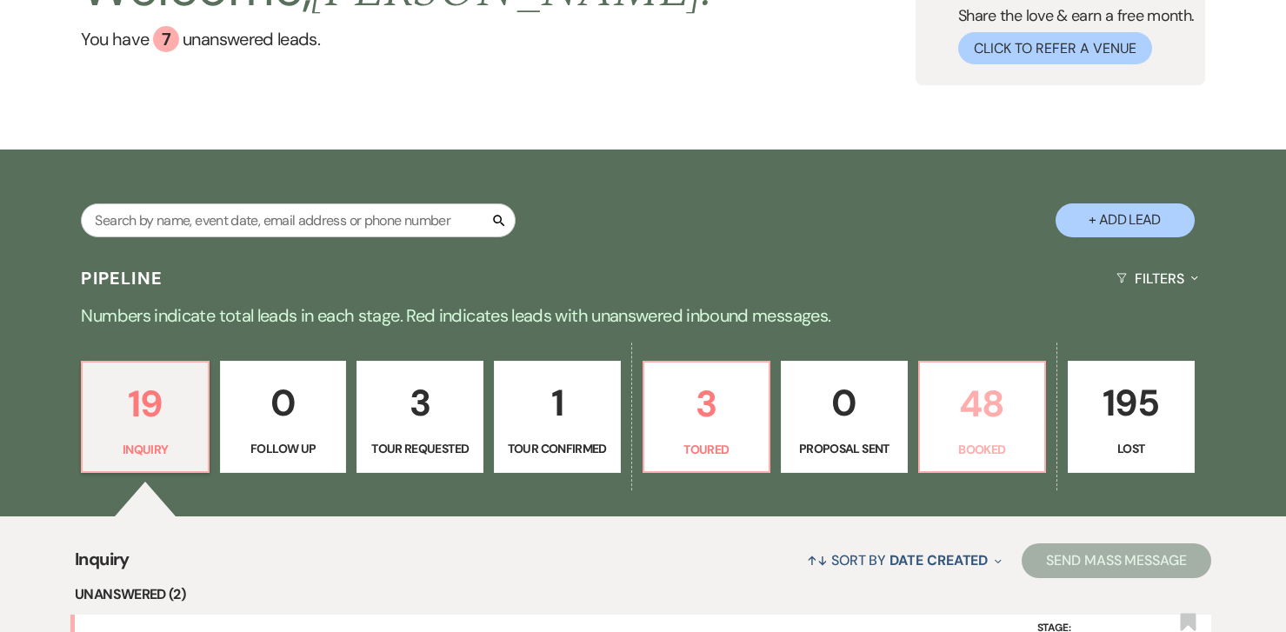
click at [984, 423] on p "48" at bounding box center [983, 404] width 104 height 58
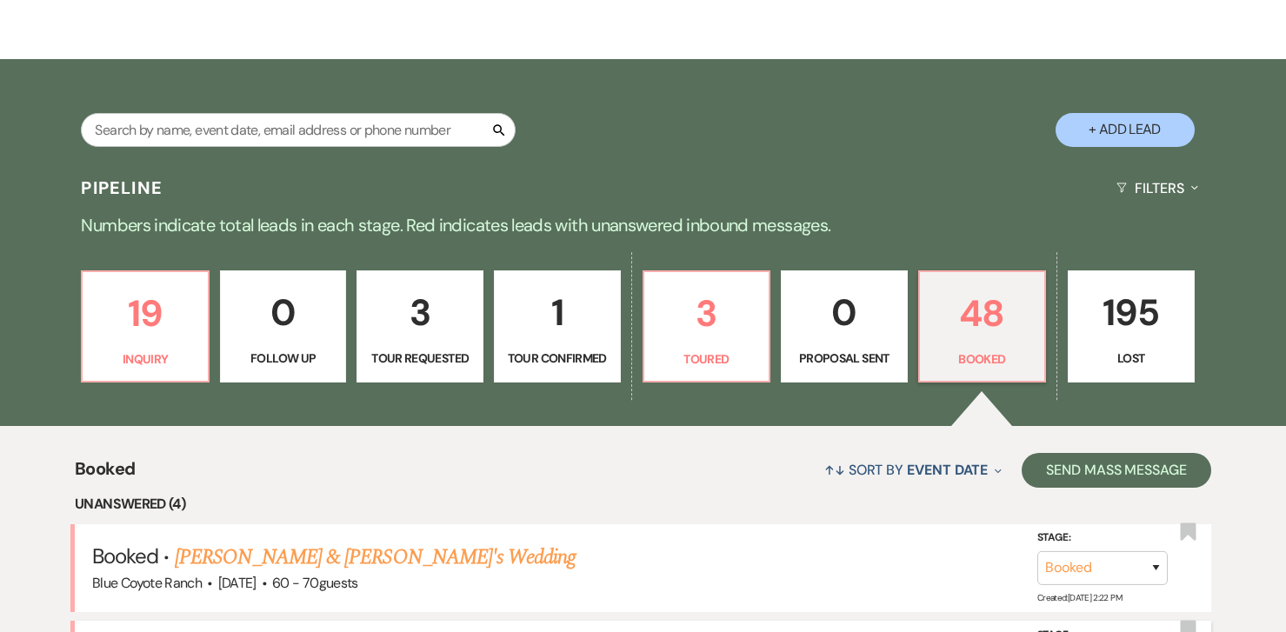
scroll to position [37, 0]
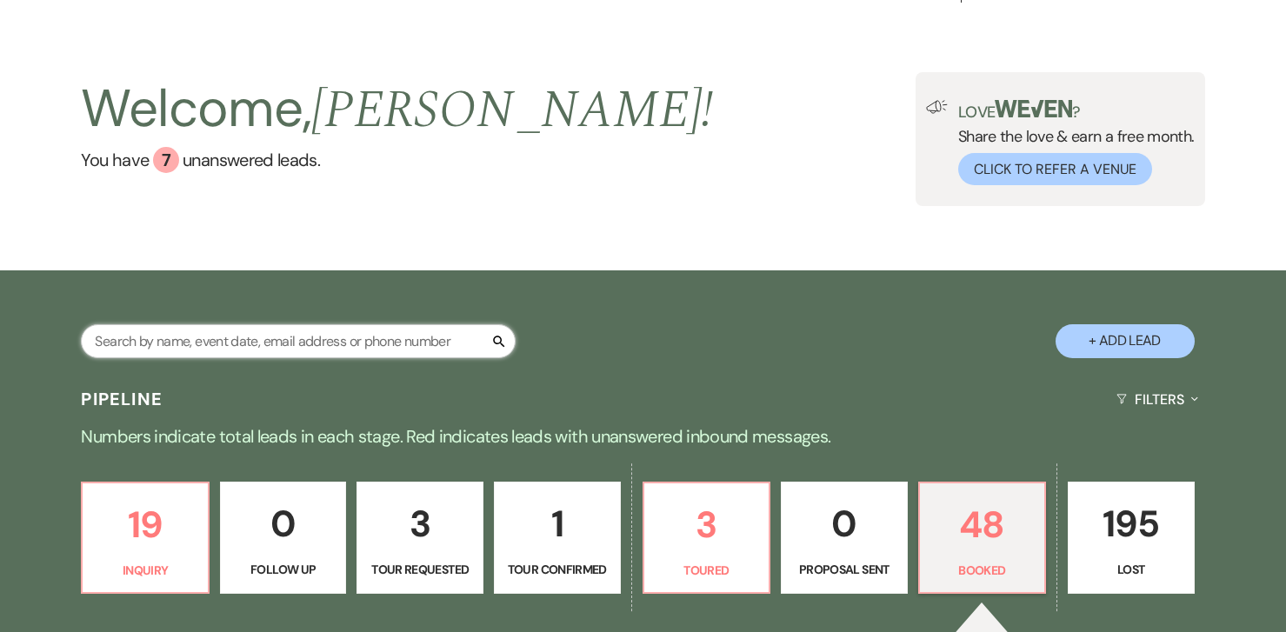
click at [271, 332] on input "text" at bounding box center [298, 341] width 435 height 34
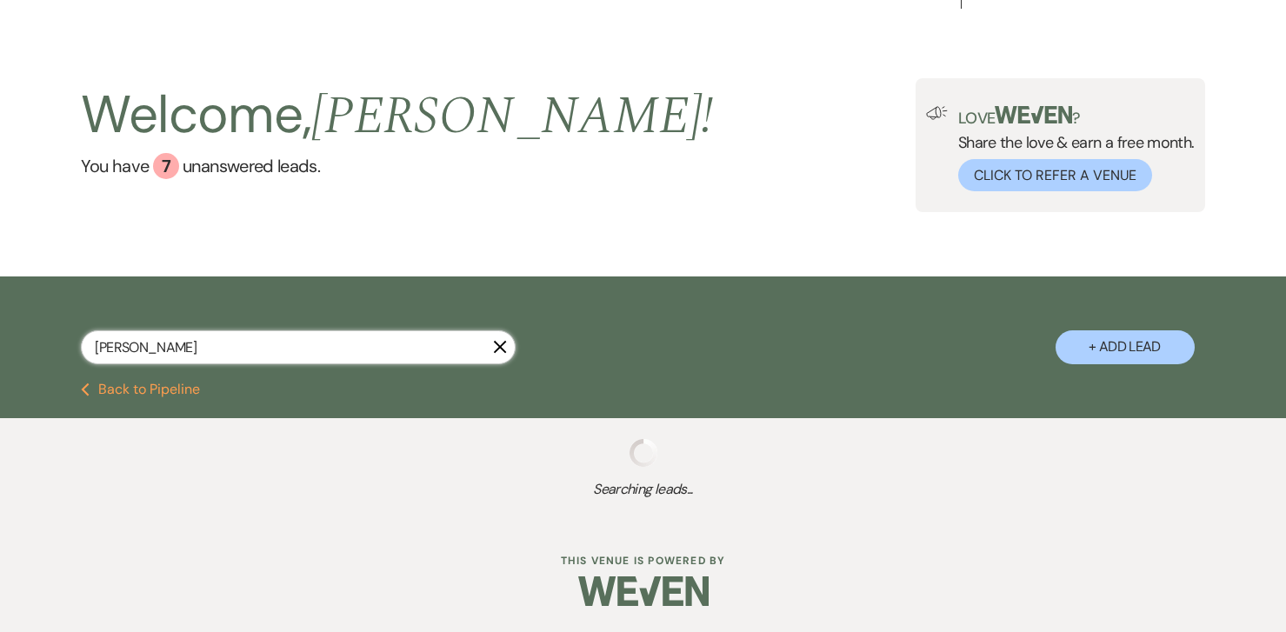
scroll to position [37, 0]
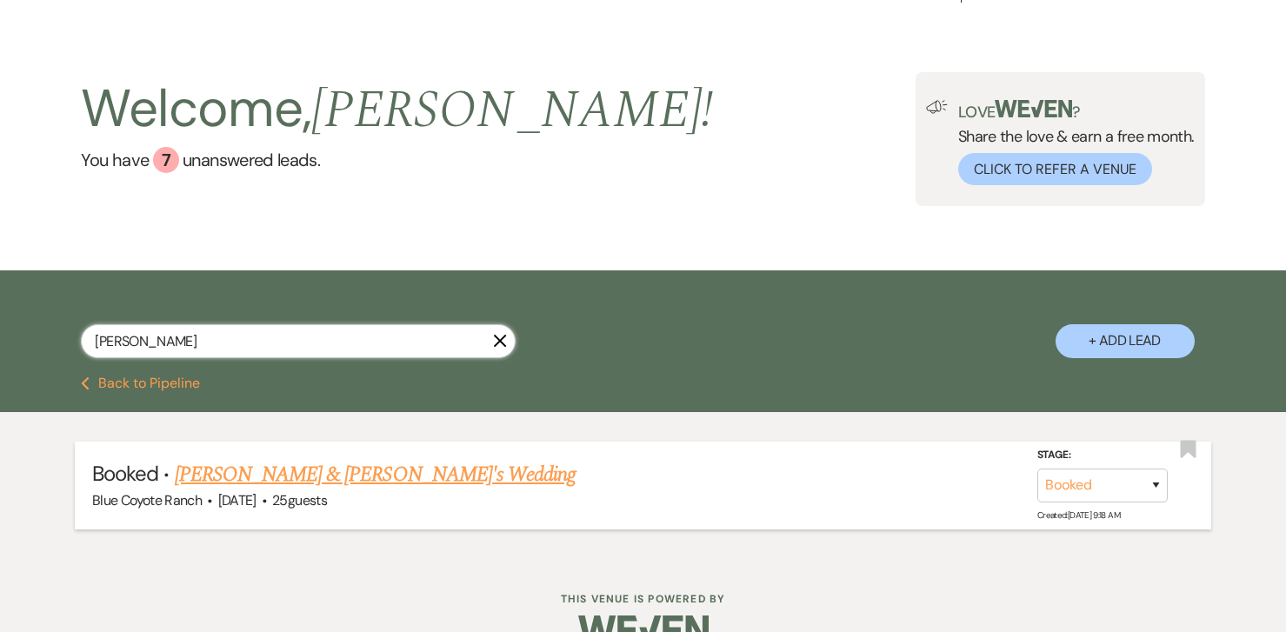
type input "[PERSON_NAME]"
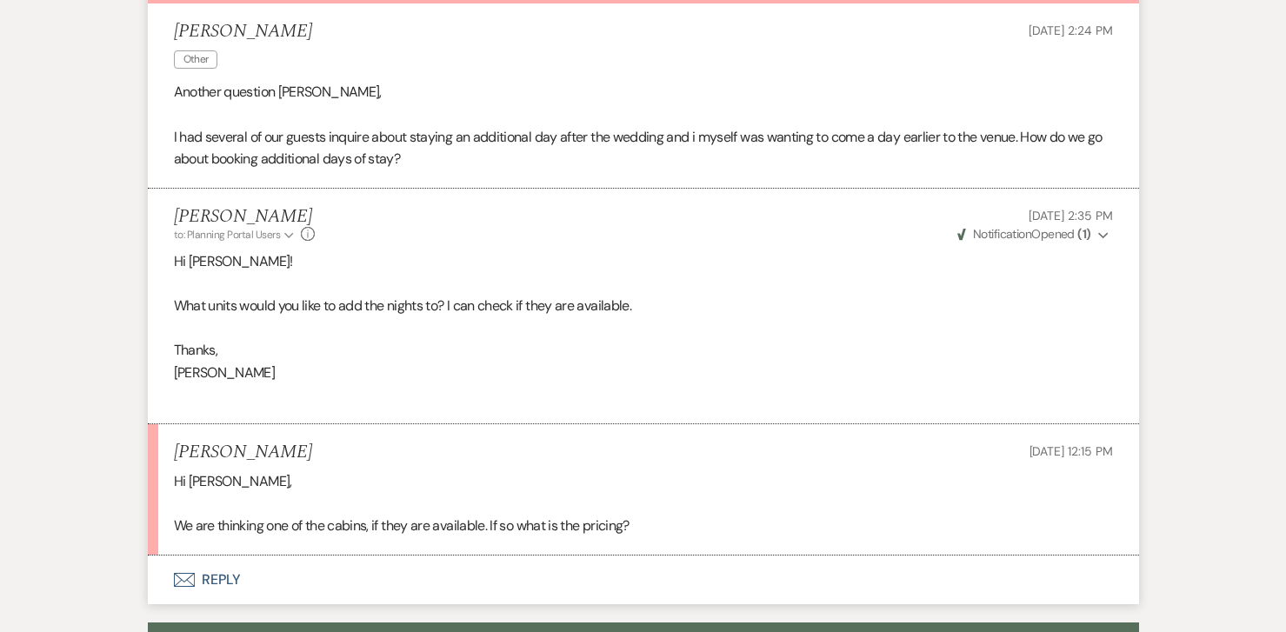
scroll to position [526, 0]
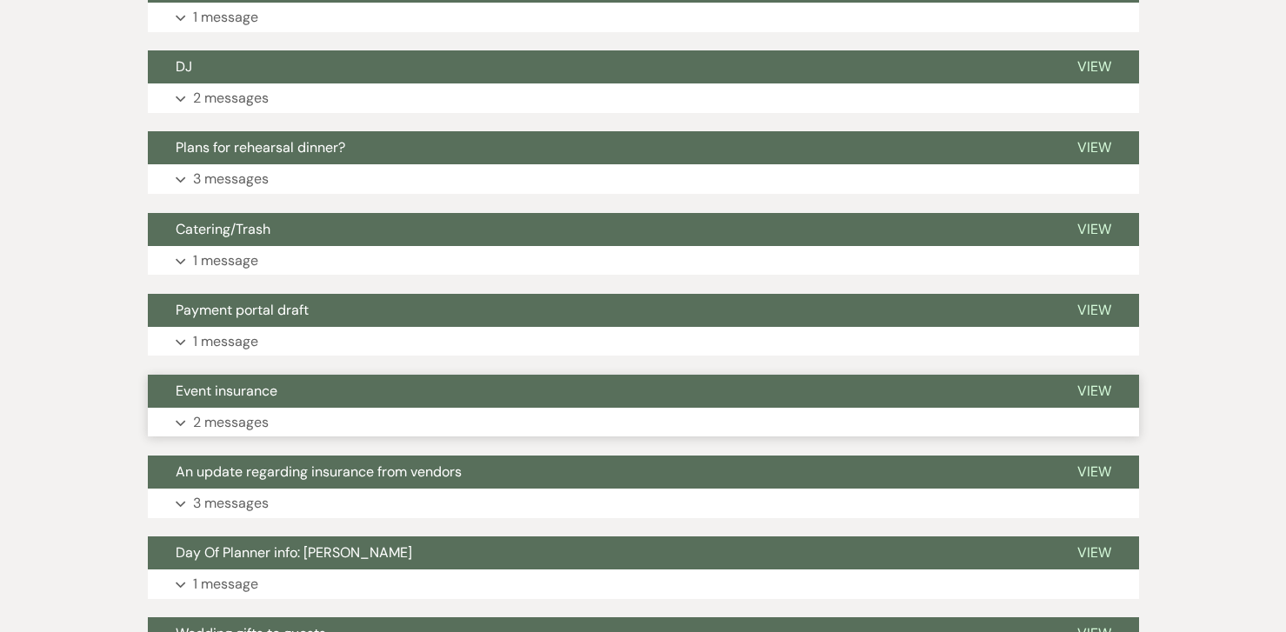
click at [233, 424] on p "2 messages" at bounding box center [231, 422] width 76 height 23
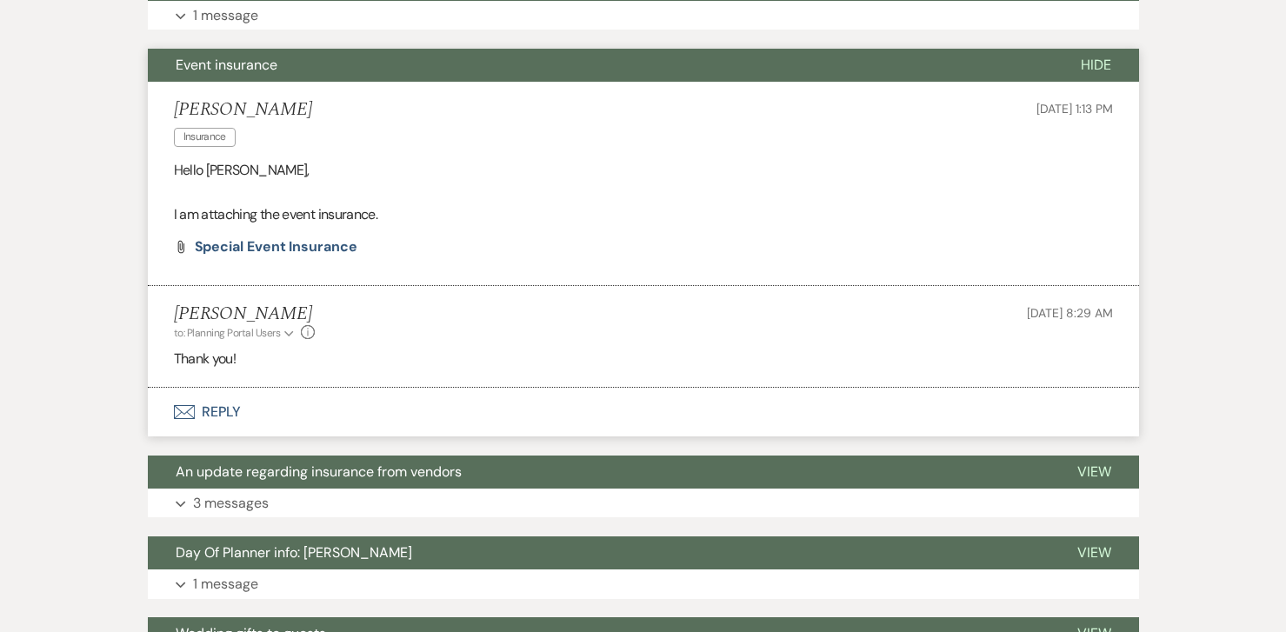
scroll to position [1740, 0]
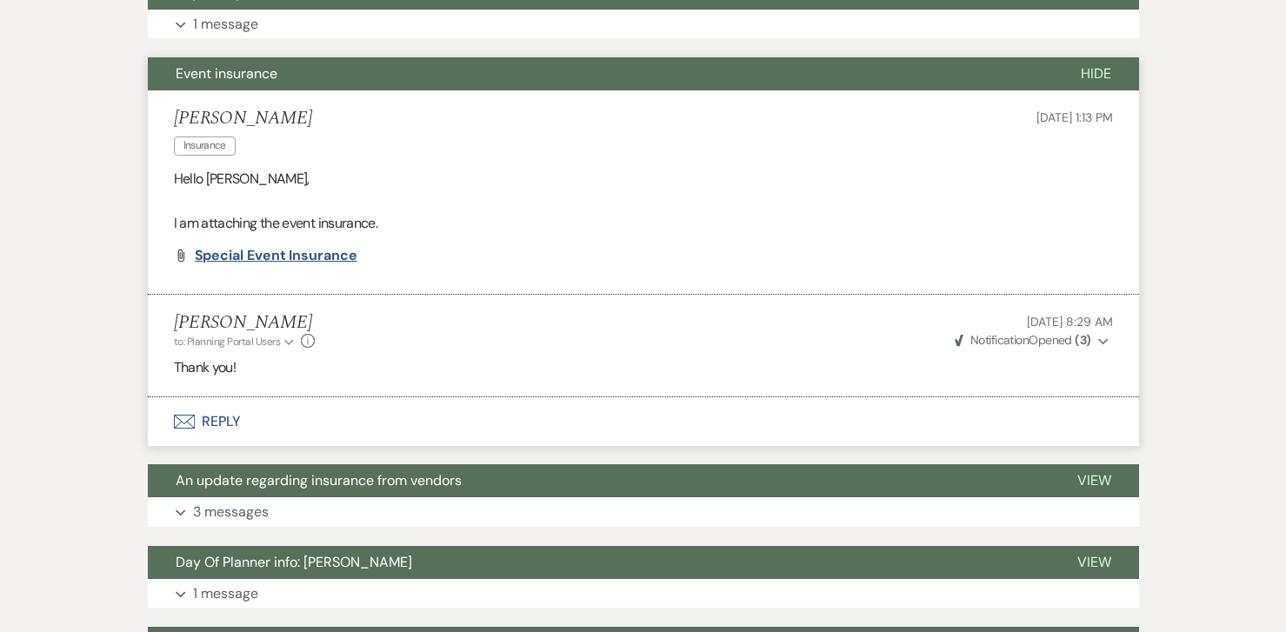
click at [261, 251] on span "Special Event Insurance" at bounding box center [276, 255] width 163 height 18
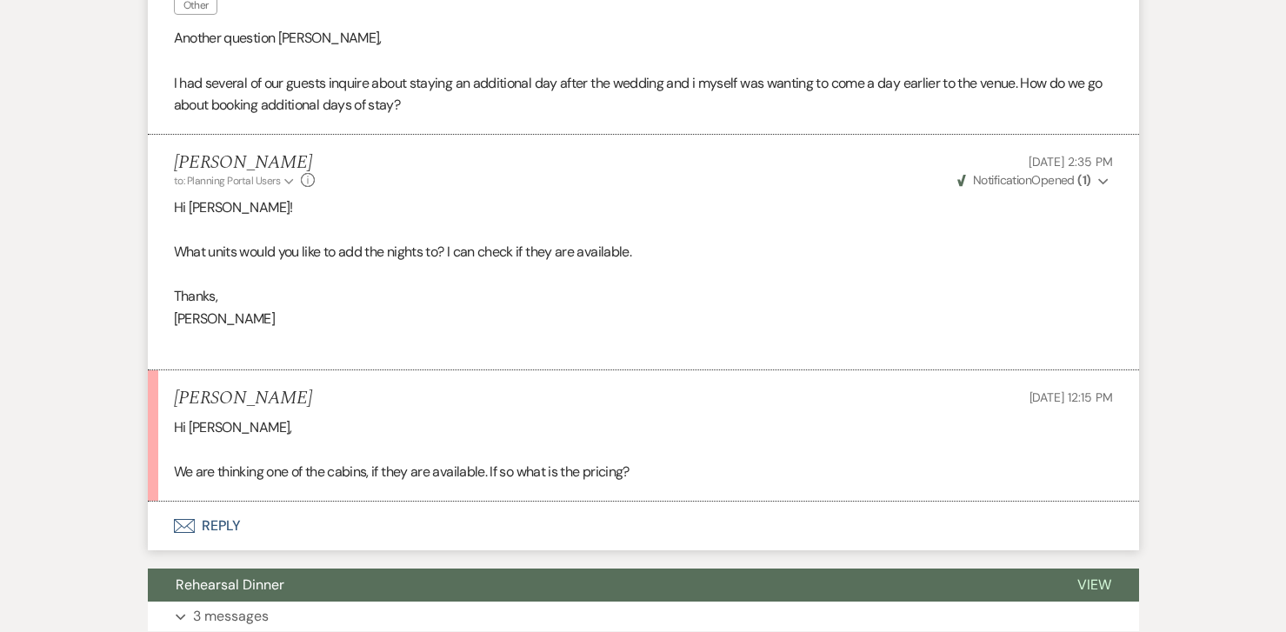
scroll to position [0, 0]
